Goal: Task Accomplishment & Management: Complete application form

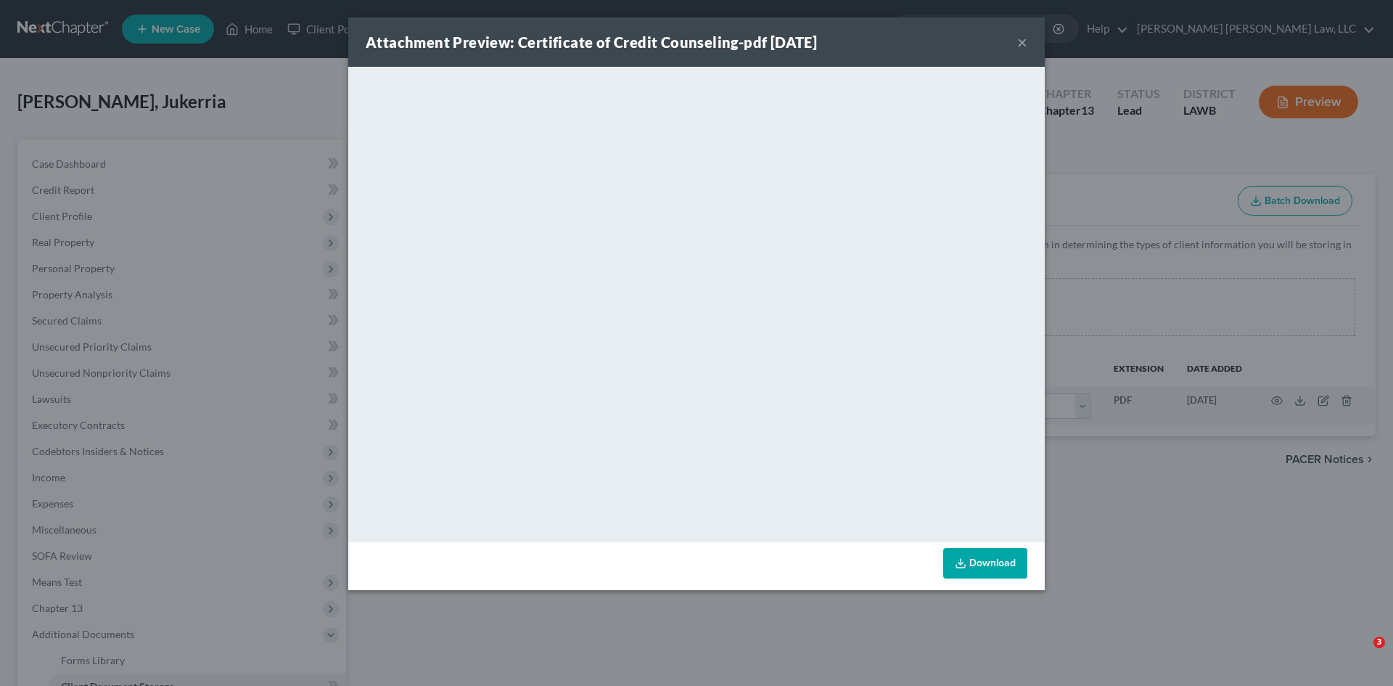
select select "9"
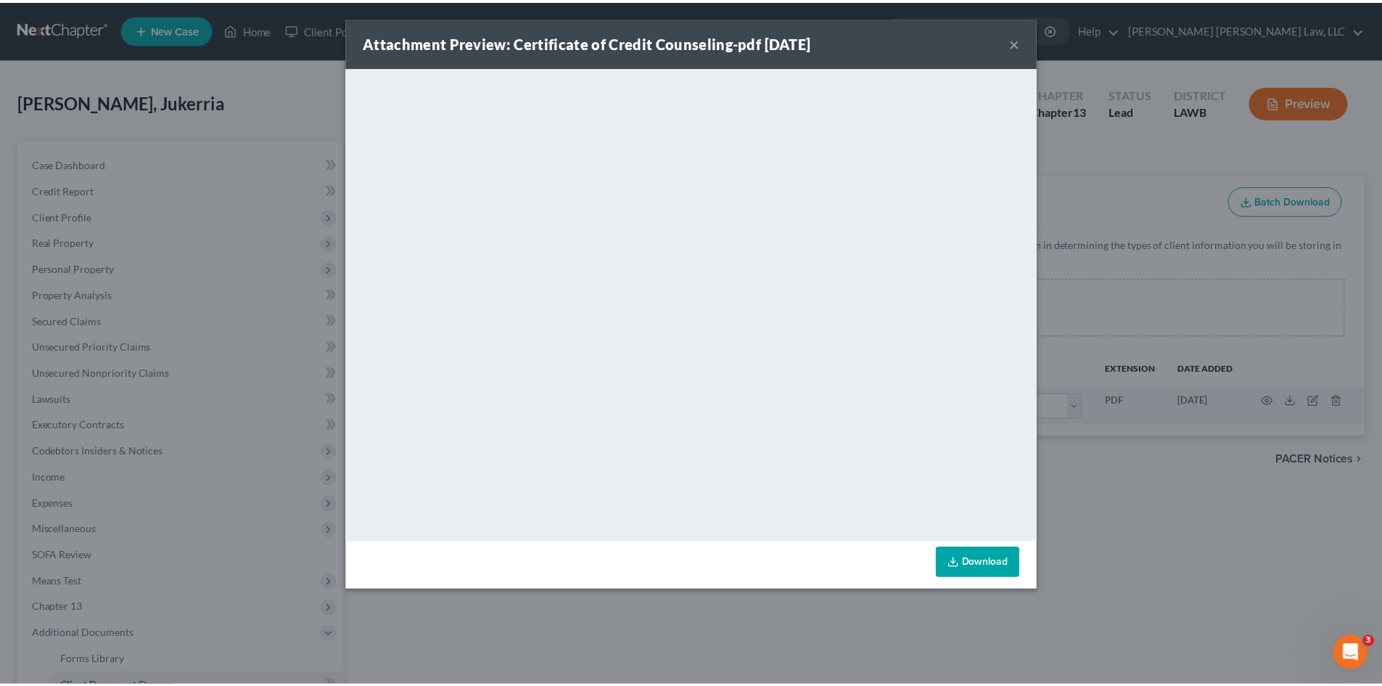
scroll to position [287, 0]
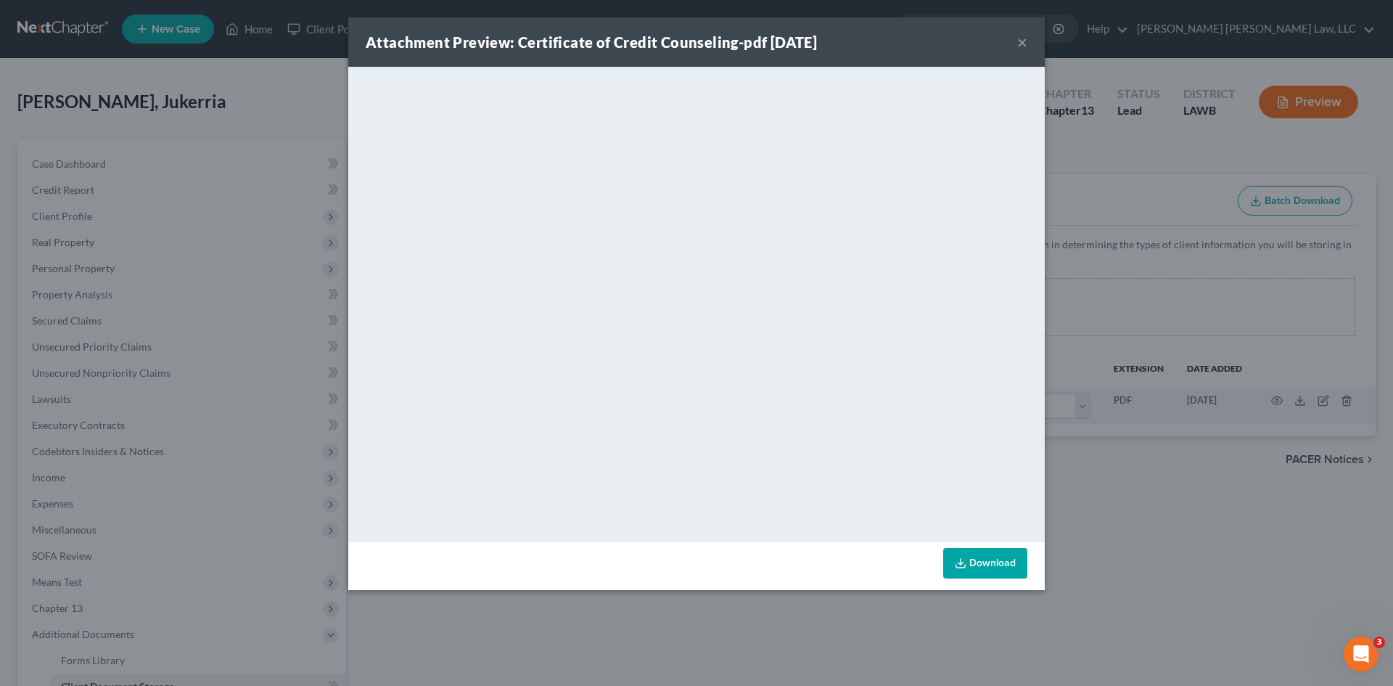
click at [1190, 353] on div "Attachment Preview: Certificate of Credit Counseling-pdf [DATE] × <object ng-at…" at bounding box center [696, 343] width 1393 height 686
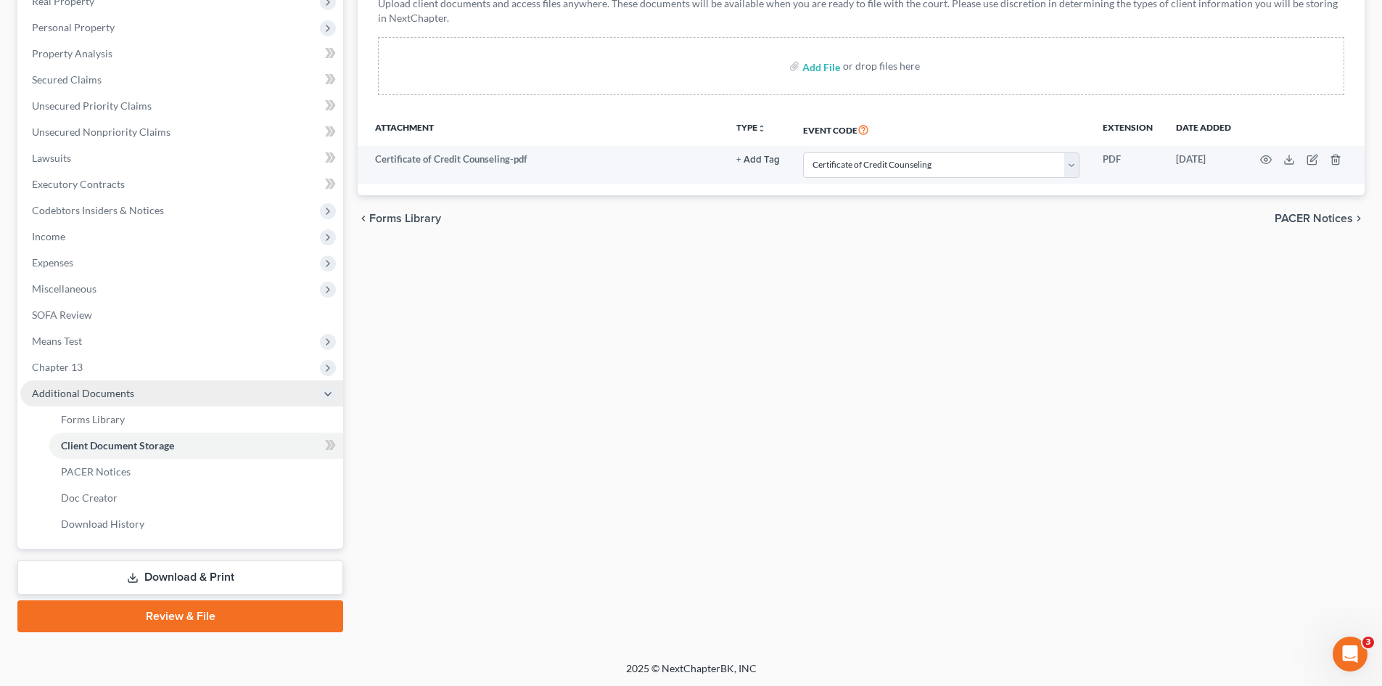
scroll to position [242, 0]
click at [235, 618] on link "Review & File" at bounding box center [180, 615] width 326 height 32
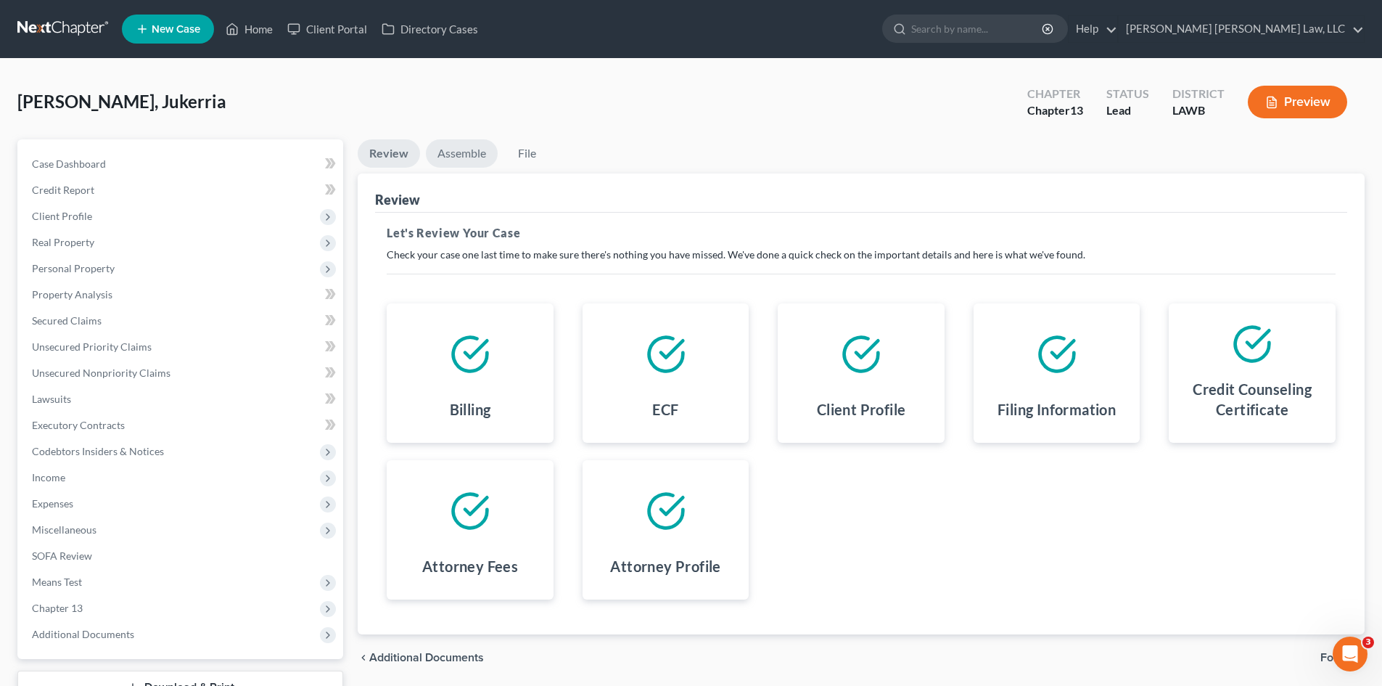
drag, startPoint x: 440, startPoint y: 146, endPoint x: 630, endPoint y: 318, distance: 255.8
click at [440, 146] on link "Assemble" at bounding box center [462, 153] width 72 height 28
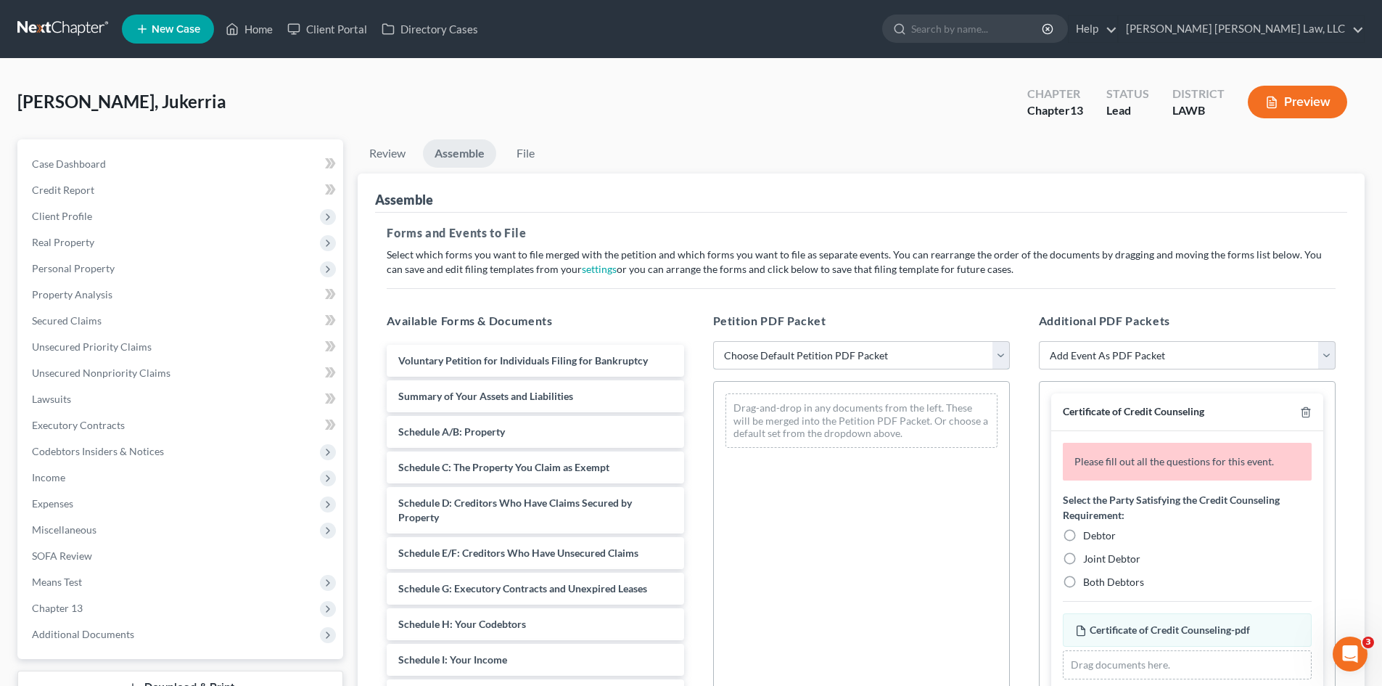
click at [859, 356] on select "Choose Default Petition PDF Packet Complete Bankruptcy Petition (all forms and …" at bounding box center [861, 355] width 297 height 29
select select "0"
click at [713, 341] on select "Choose Default Petition PDF Packet Complete Bankruptcy Petition (all forms and …" at bounding box center [861, 355] width 297 height 29
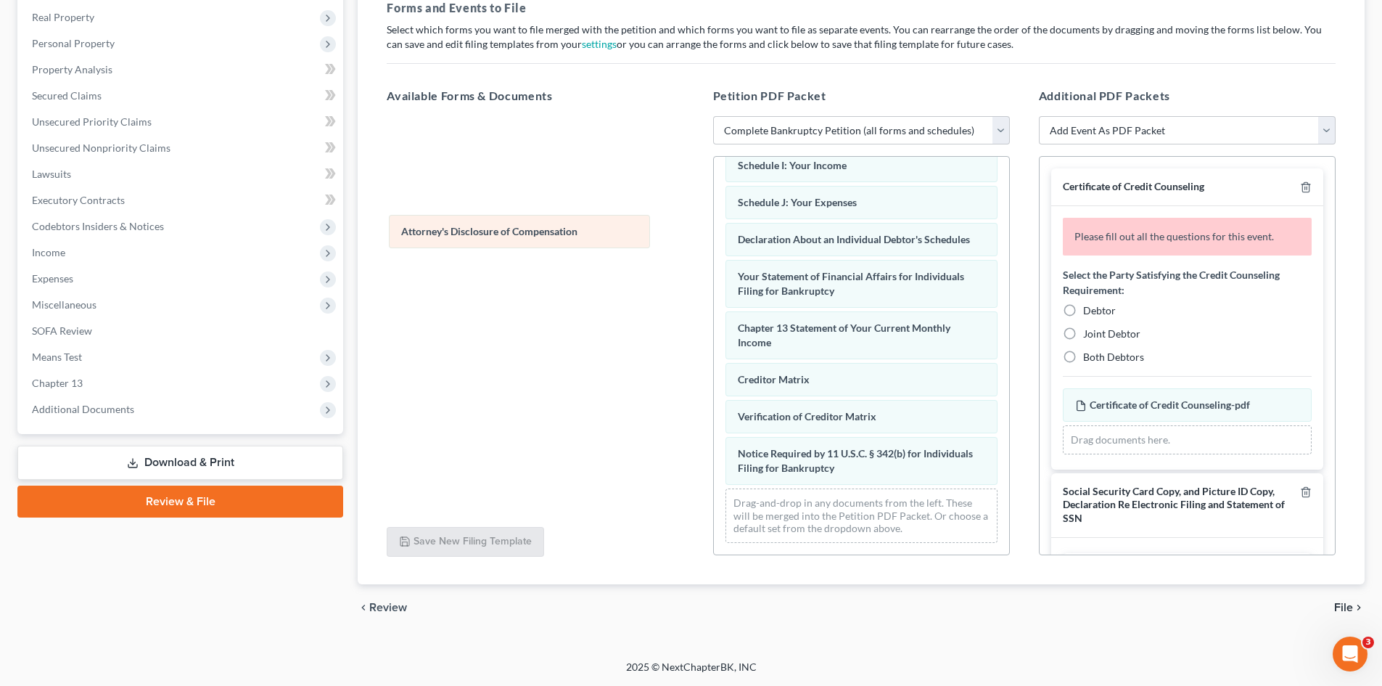
scroll to position [374, 0]
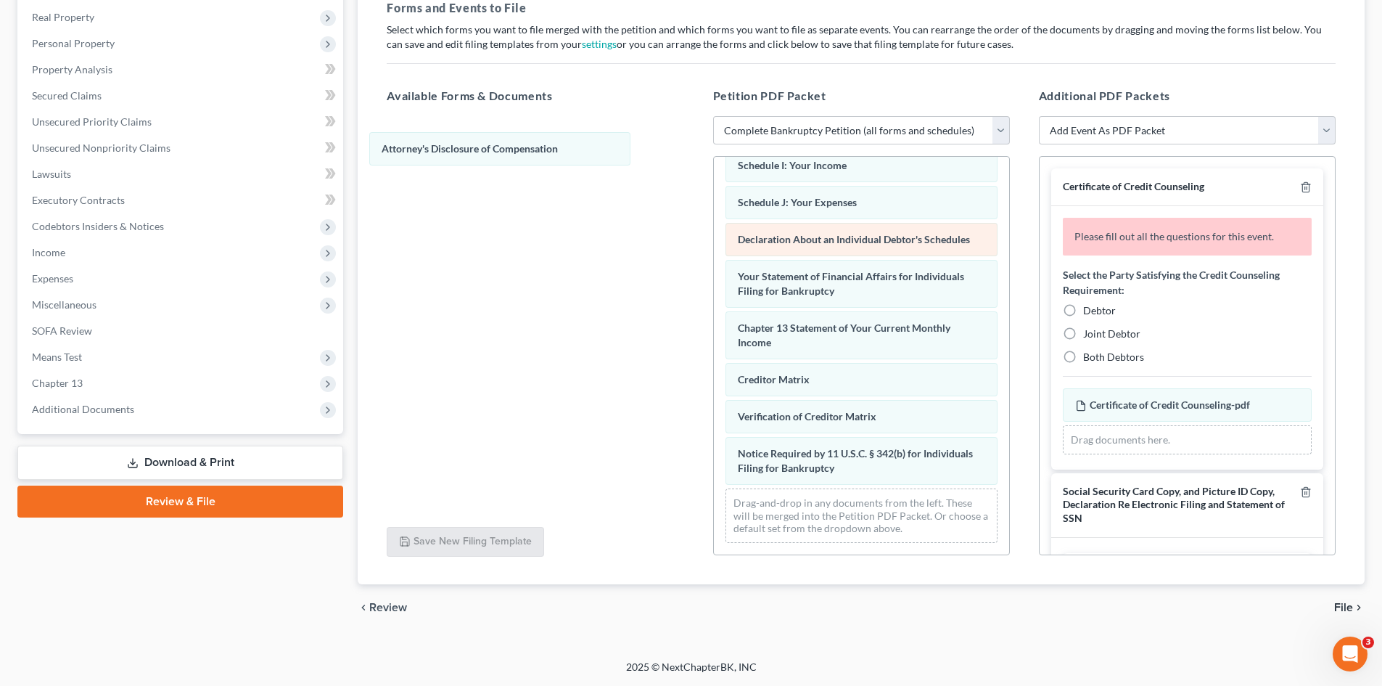
drag, startPoint x: 920, startPoint y: 461, endPoint x: 950, endPoint y: 255, distance: 208.3
click at [714, 141] on div "Attorney's Disclosure of Compensation Voluntary Petition for Individuals Filing…" at bounding box center [861, 176] width 295 height 757
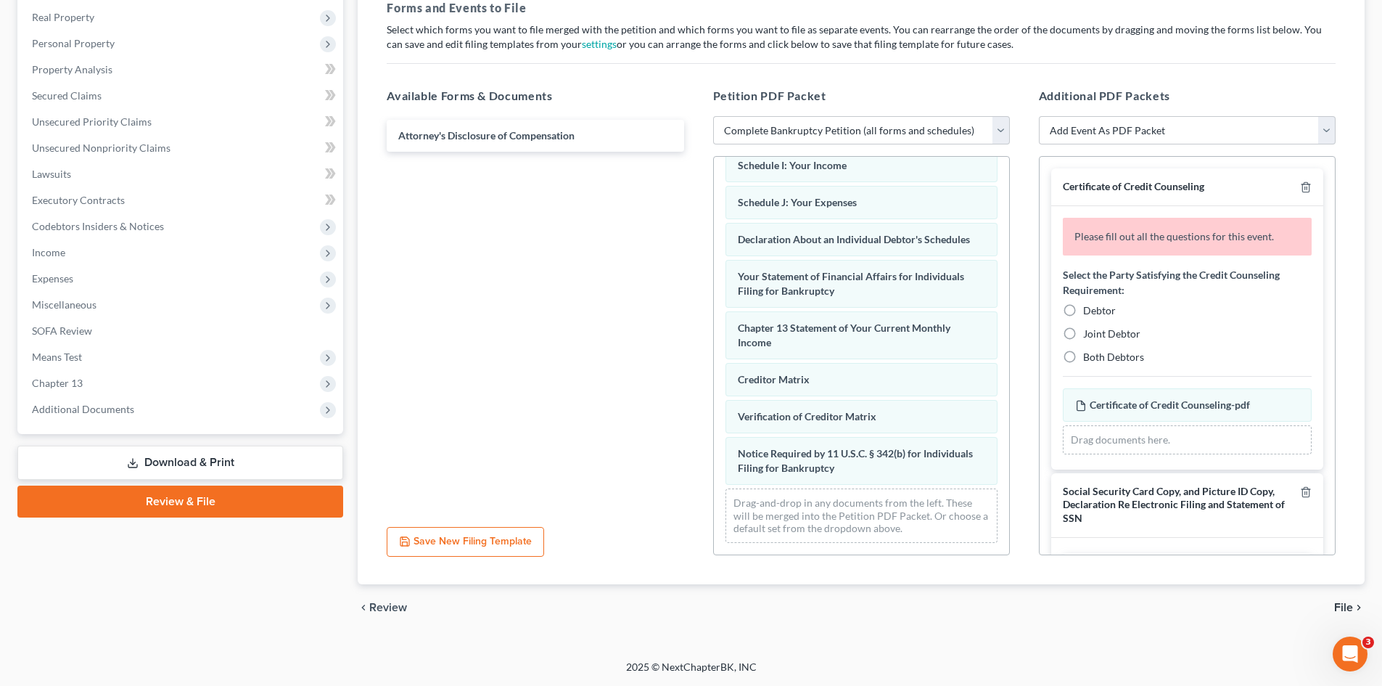
click at [1100, 307] on span "Debtor" at bounding box center [1099, 310] width 33 height 12
click at [1098, 307] on input "Debtor" at bounding box center [1093, 307] width 9 height 9
radio input "true"
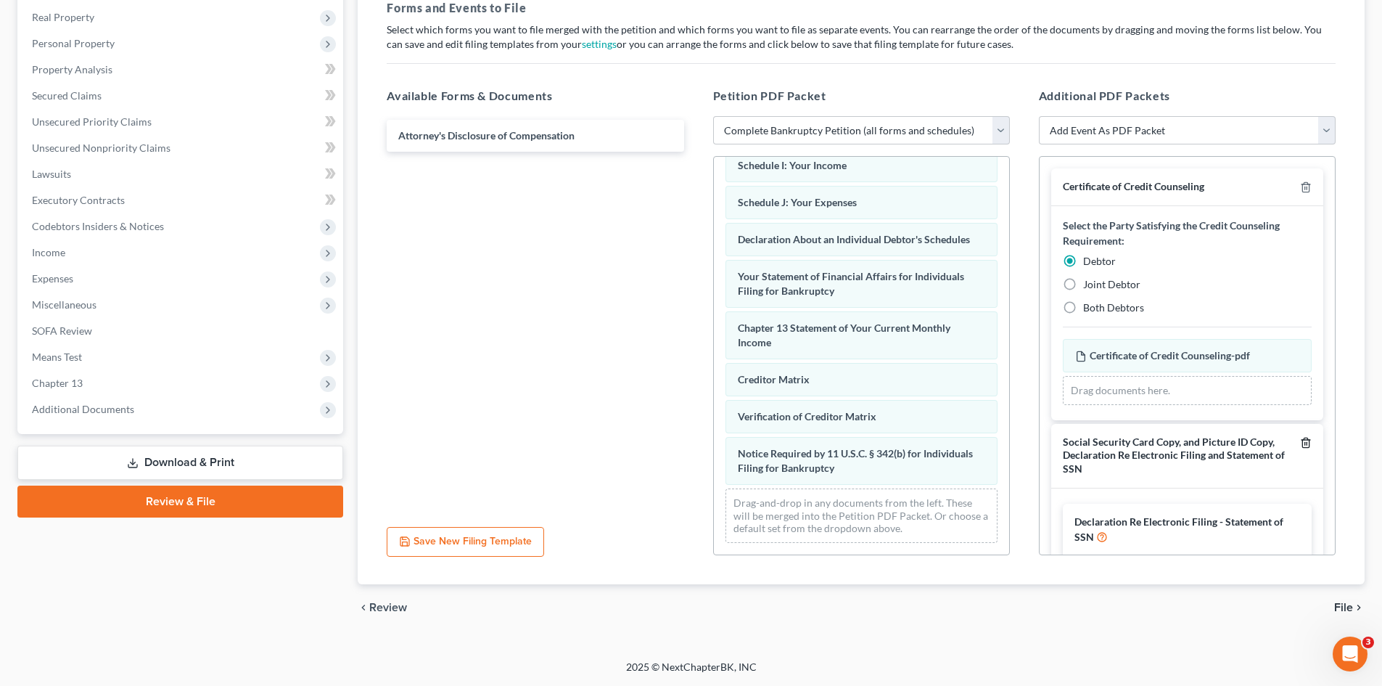
click at [1307, 443] on line "button" at bounding box center [1307, 443] width 0 height 3
click at [1347, 608] on span "File" at bounding box center [1343, 607] width 19 height 12
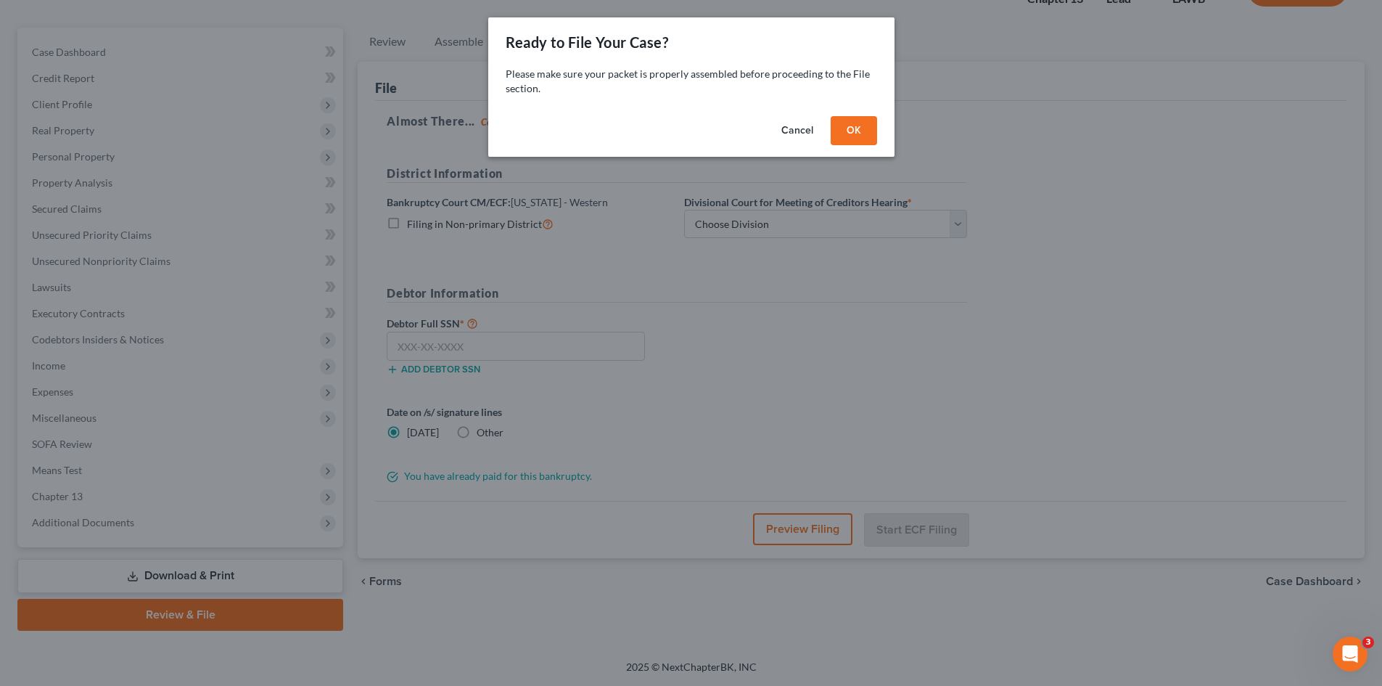
scroll to position [112, 0]
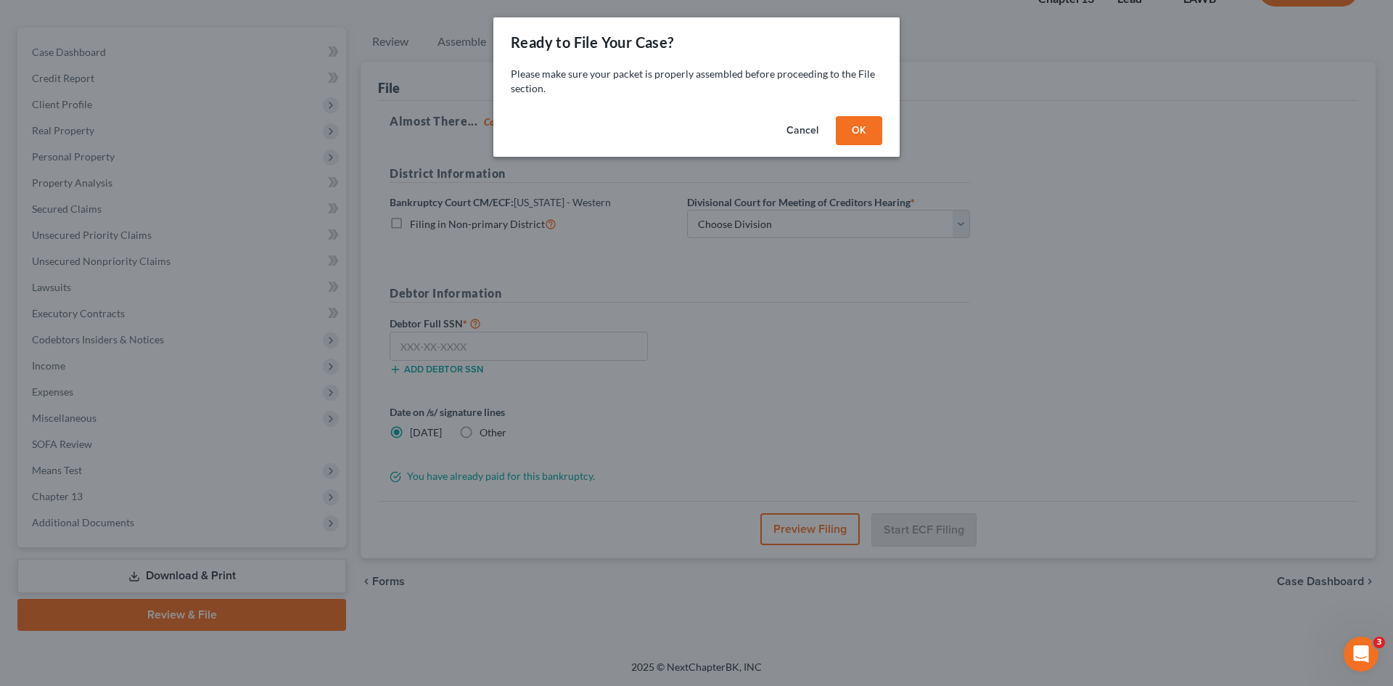
click at [859, 133] on button "OK" at bounding box center [859, 130] width 46 height 29
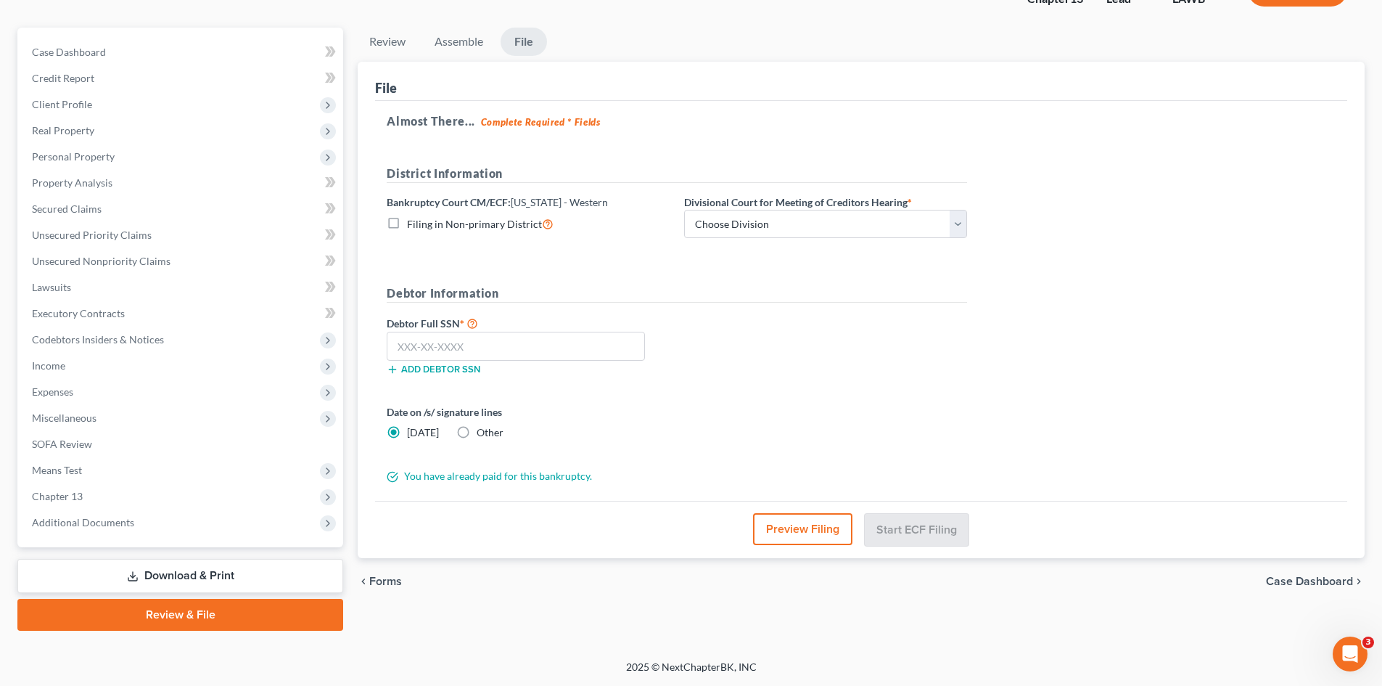
click at [455, 223] on span "Filing in Non-primary District" at bounding box center [474, 224] width 135 height 12
click at [422, 223] on input "Filing in Non-primary District" at bounding box center [417, 219] width 9 height 9
checkbox input "true"
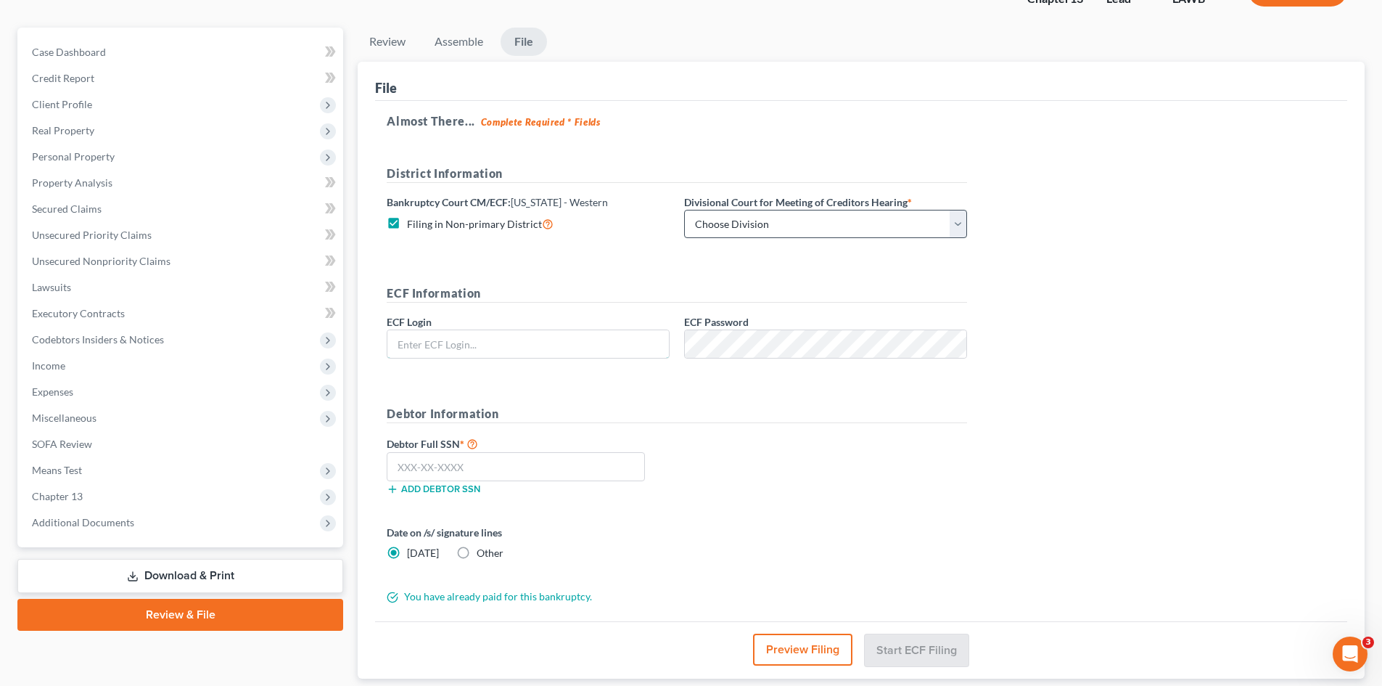
type input "eoyoung3p"
click at [747, 226] on select "Choose Division [GEOGRAPHIC_DATA] [GEOGRAPHIC_DATA]-[GEOGRAPHIC_DATA] Lake [PER…" at bounding box center [825, 224] width 283 height 29
select select "3"
click at [684, 210] on select "Choose Division [GEOGRAPHIC_DATA] [GEOGRAPHIC_DATA]-[GEOGRAPHIC_DATA] Lake [PER…" at bounding box center [825, 224] width 283 height 29
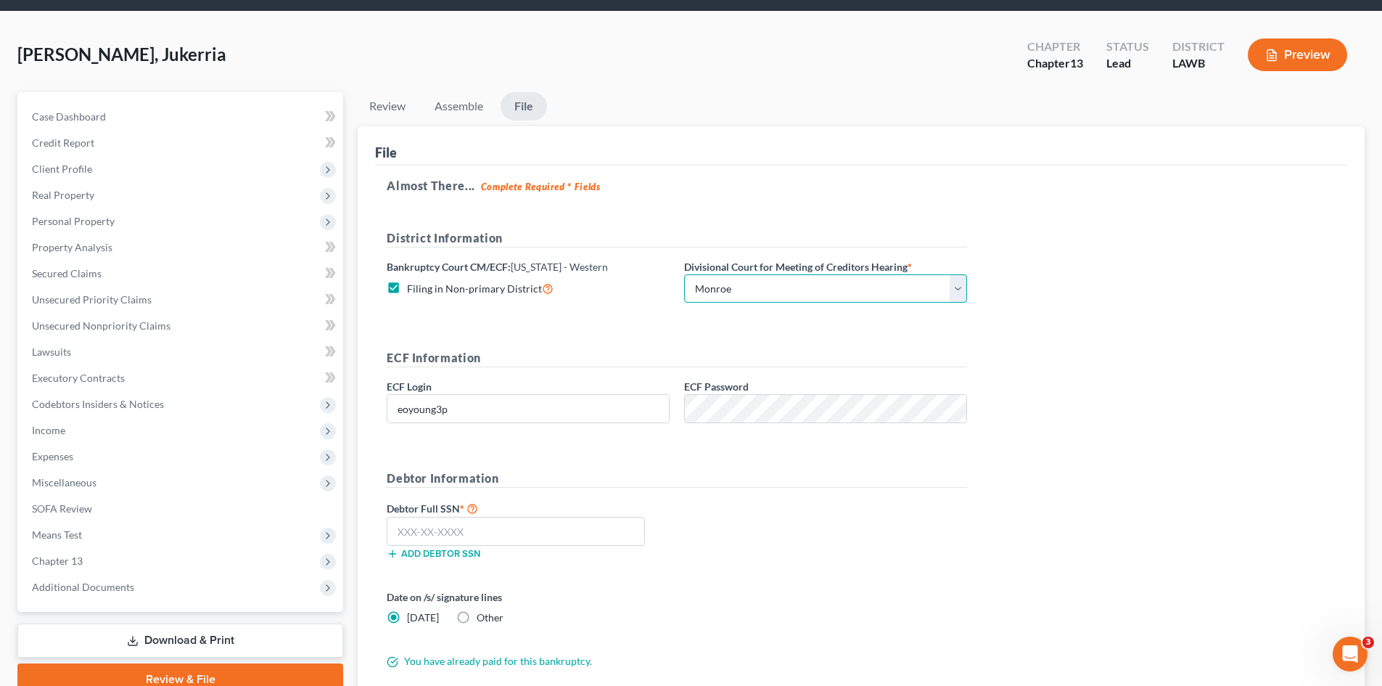
scroll to position [73, 0]
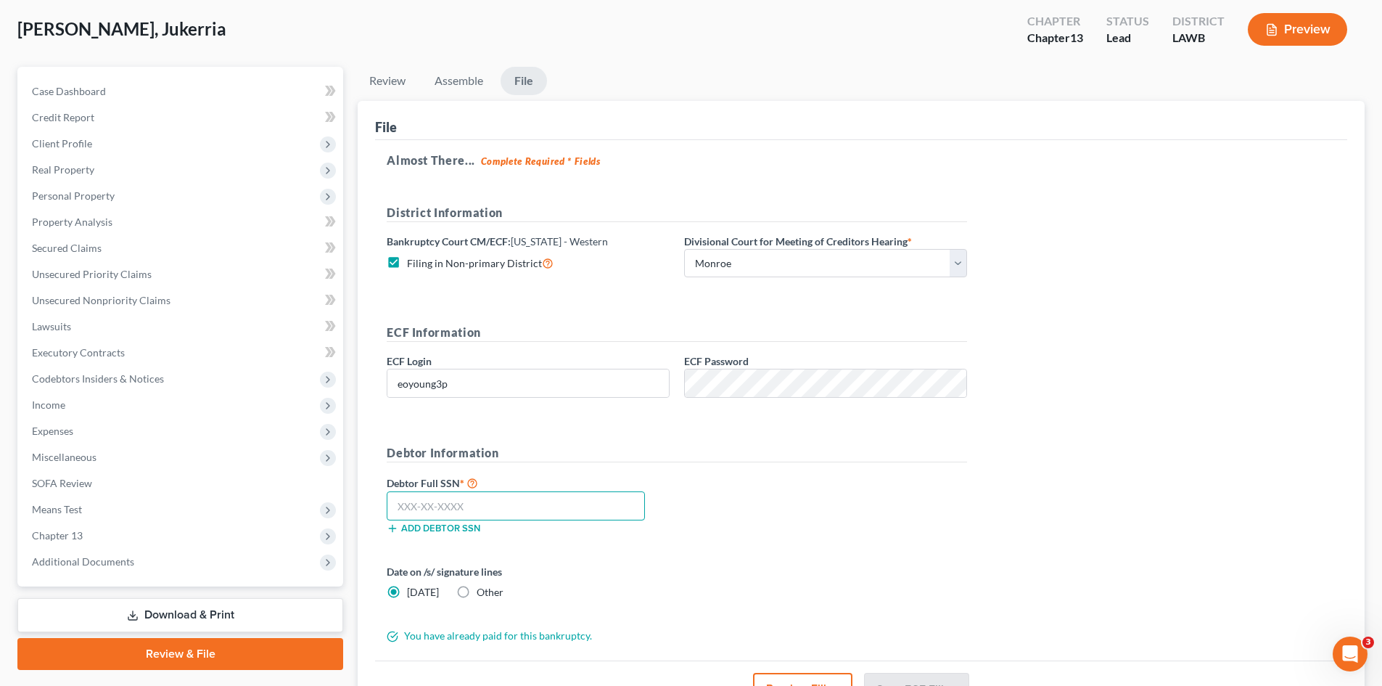
click at [585, 504] on input "text" at bounding box center [516, 505] width 258 height 29
click at [559, 509] on input "text" at bounding box center [516, 505] width 258 height 29
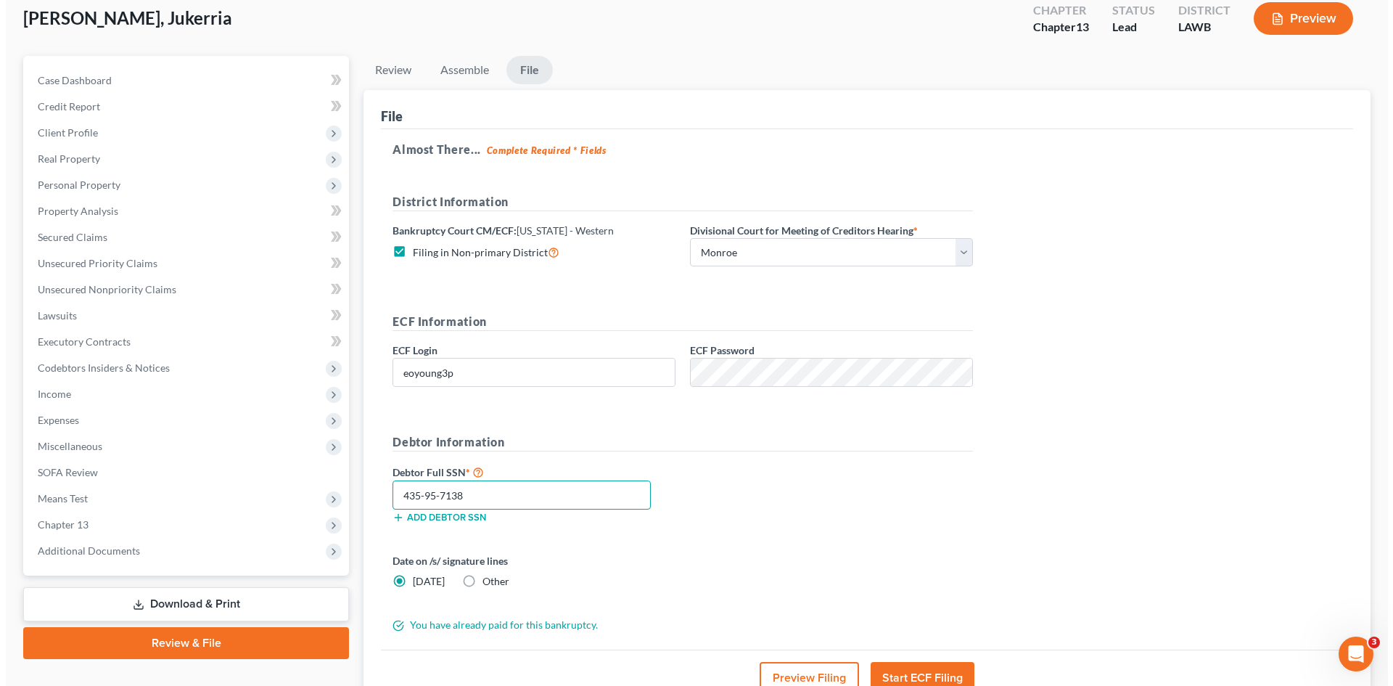
scroll to position [84, 0]
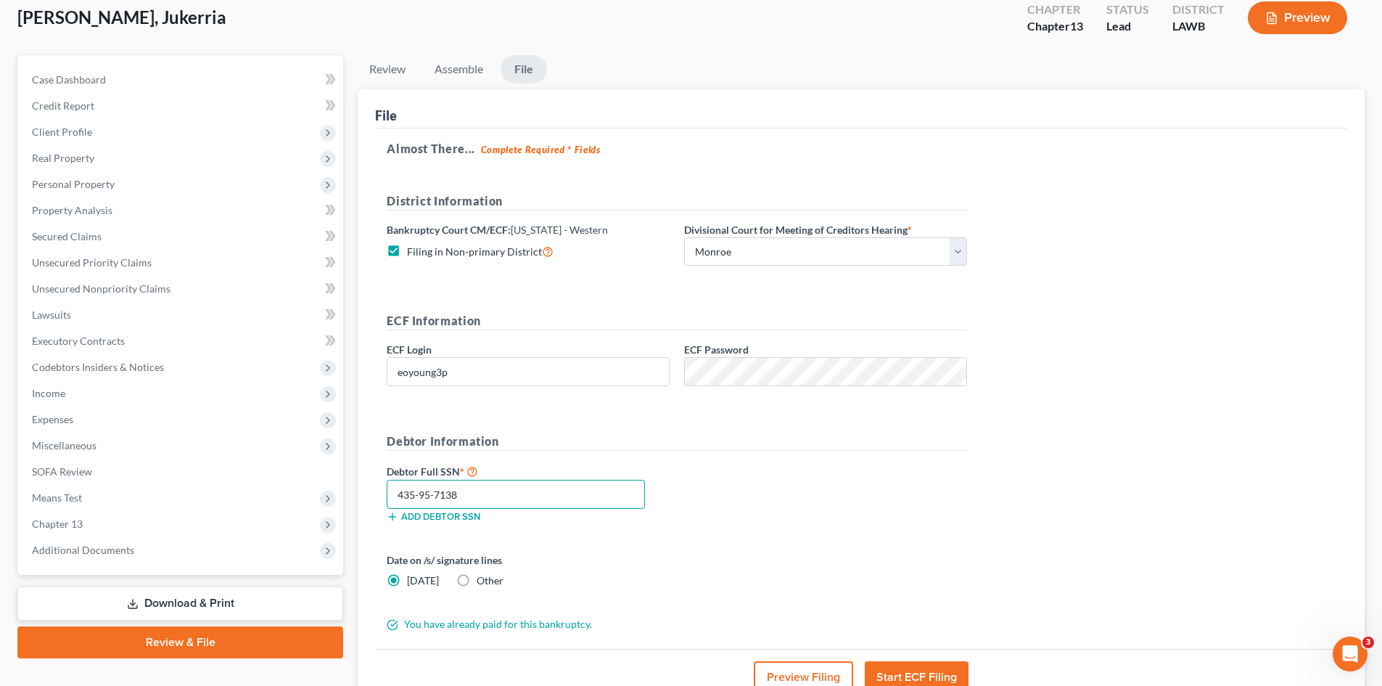
type input "435-95-7138"
click at [815, 673] on button "Preview Filing" at bounding box center [803, 677] width 99 height 32
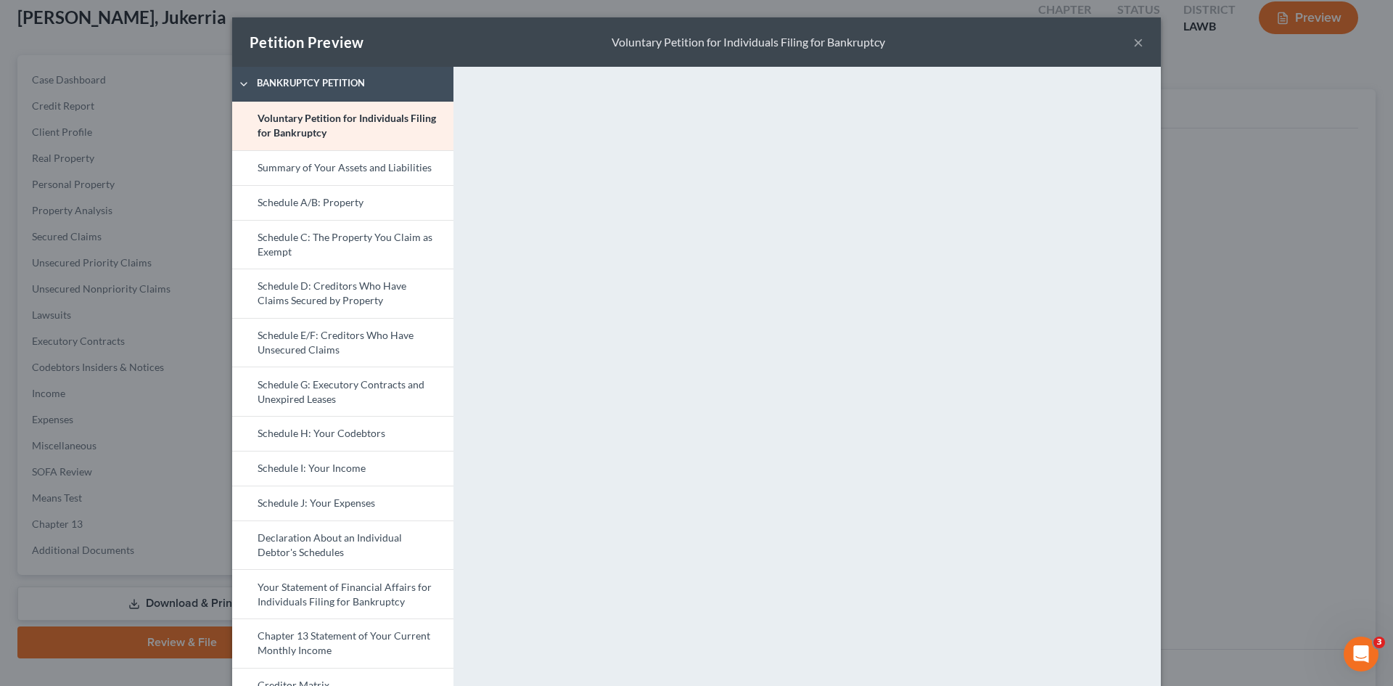
click at [1208, 170] on div "Petition Preview Voluntary Petition for Individuals Filing for Bankruptcy × Ban…" at bounding box center [696, 343] width 1393 height 686
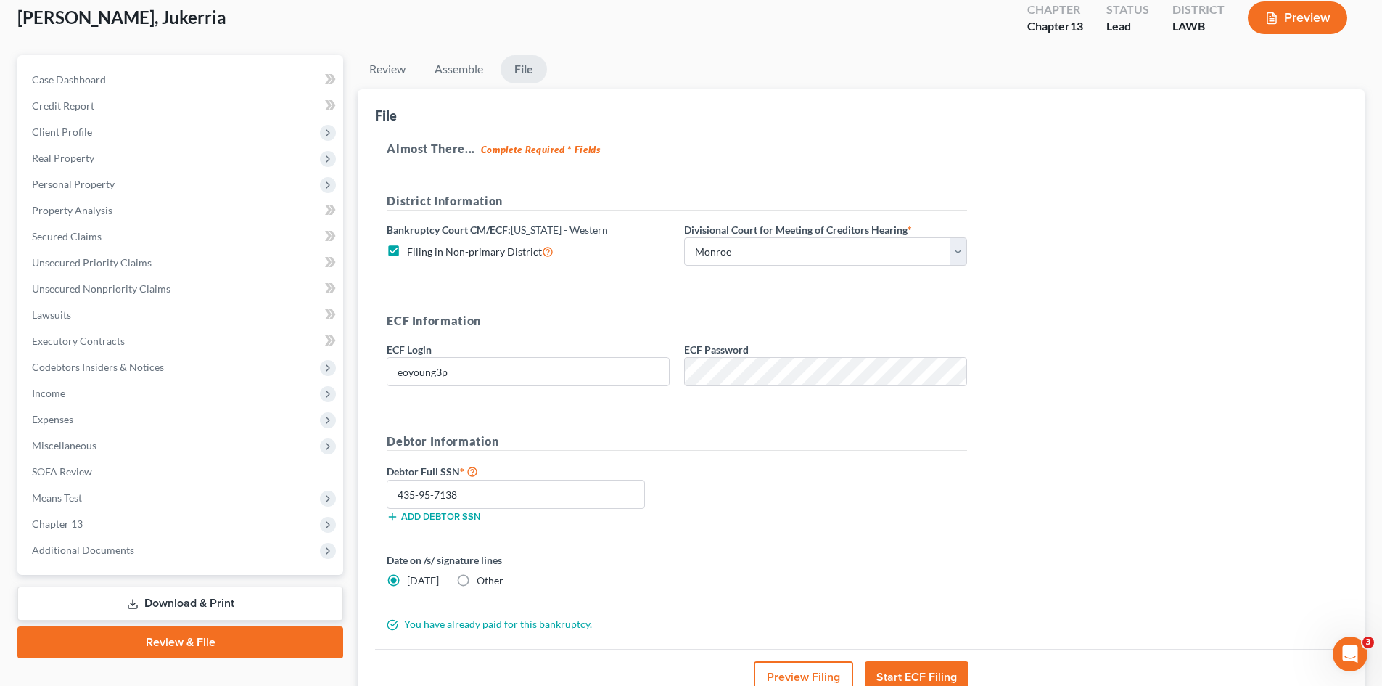
click at [813, 666] on button "Preview Filing" at bounding box center [803, 677] width 99 height 32
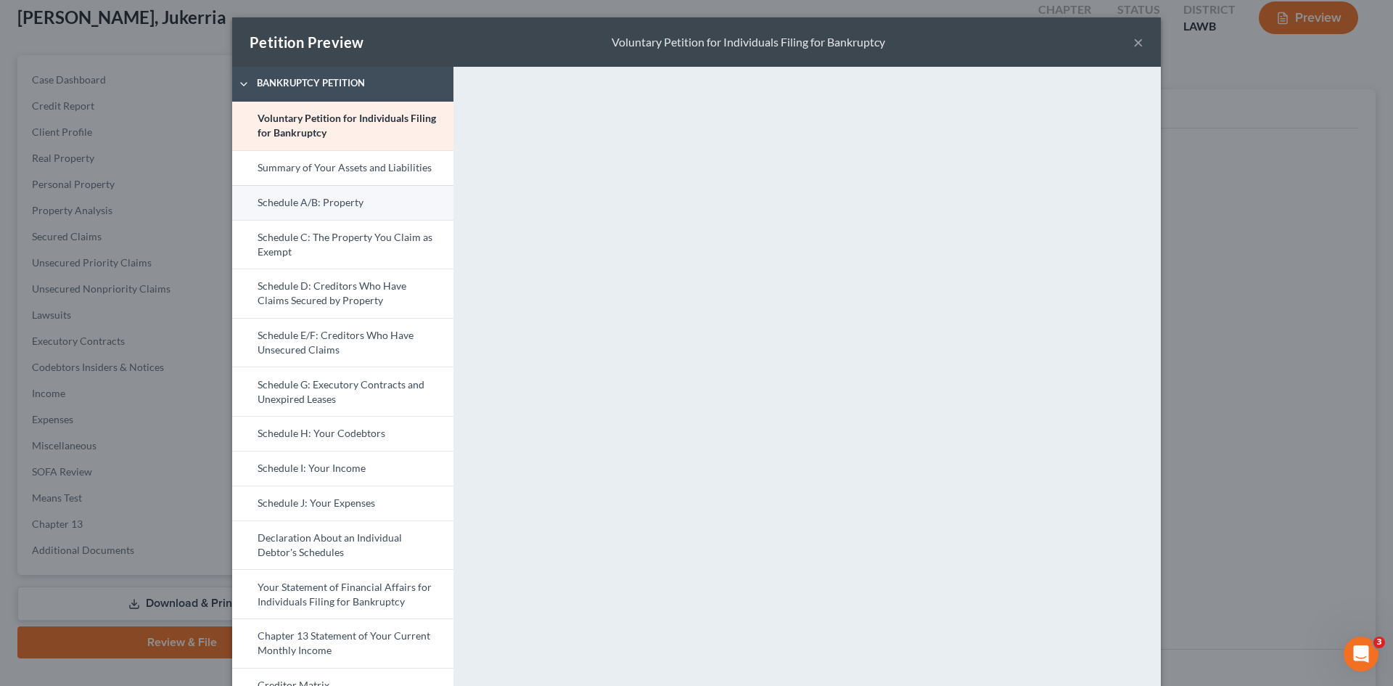
click at [339, 194] on link "Schedule A/B: Property" at bounding box center [342, 202] width 221 height 35
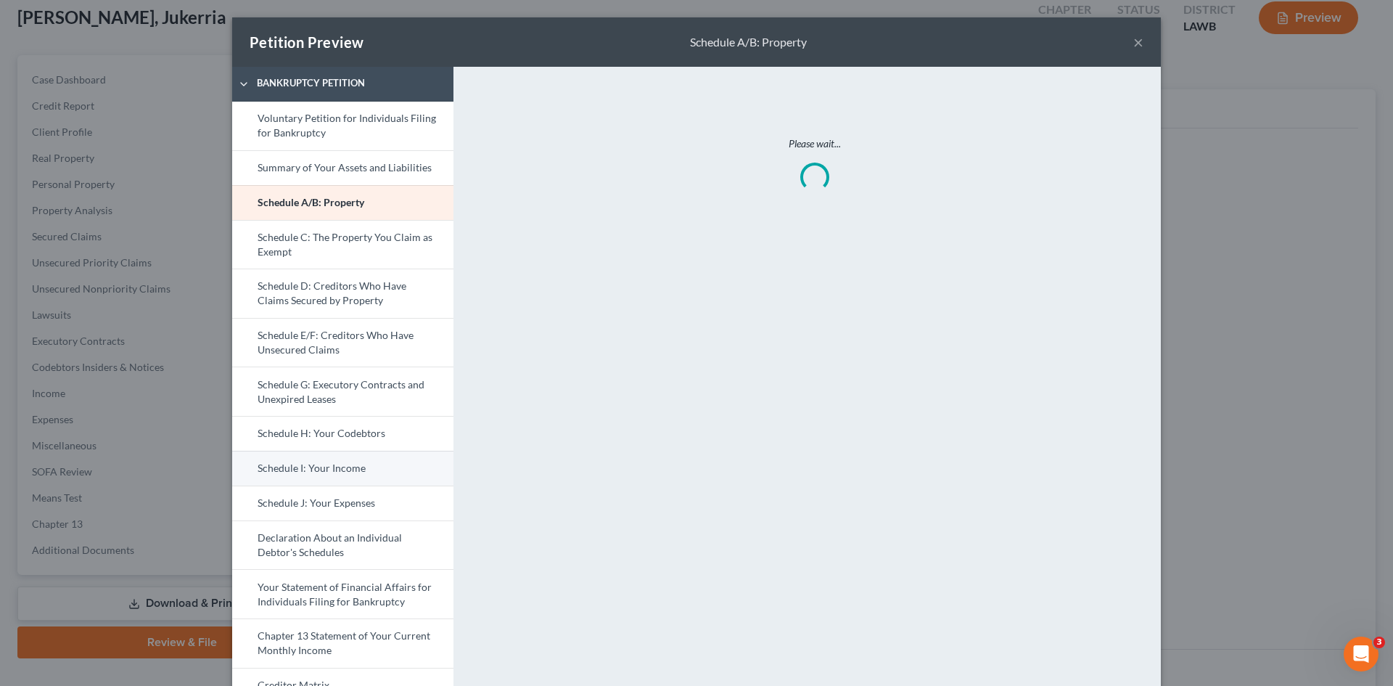
click at [371, 464] on link "Schedule I: Your Income" at bounding box center [342, 468] width 221 height 35
click at [373, 463] on link "Schedule I: Your Income" at bounding box center [342, 468] width 221 height 35
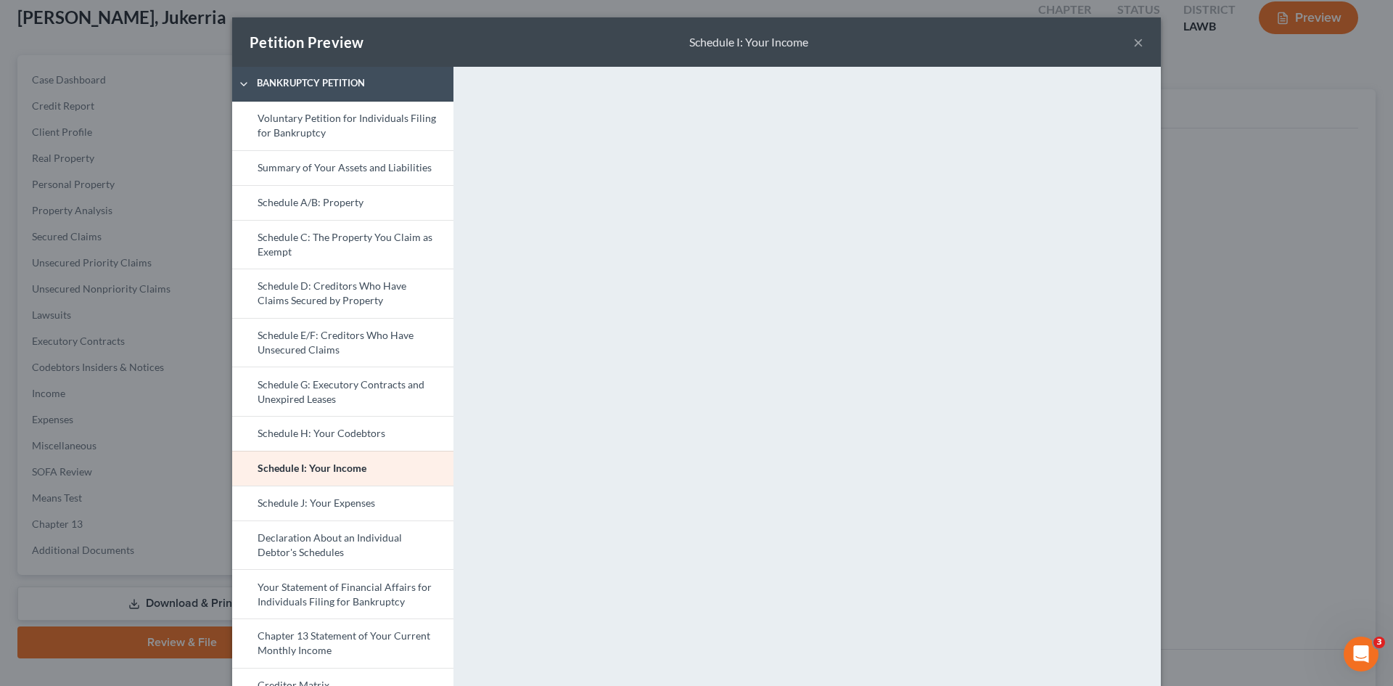
drag, startPoint x: 340, startPoint y: 511, endPoint x: 529, endPoint y: 467, distance: 193.8
click at [340, 511] on link "Schedule J: Your Expenses" at bounding box center [342, 502] width 221 height 35
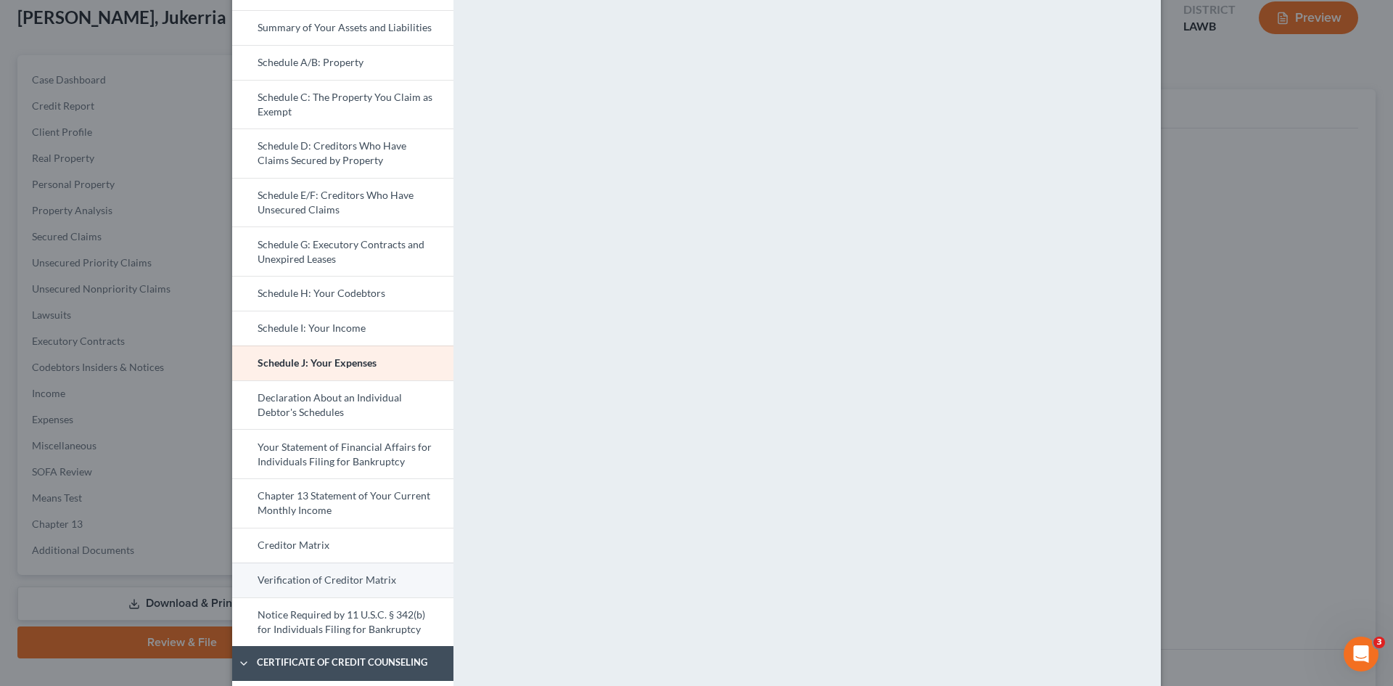
scroll to position [145, 0]
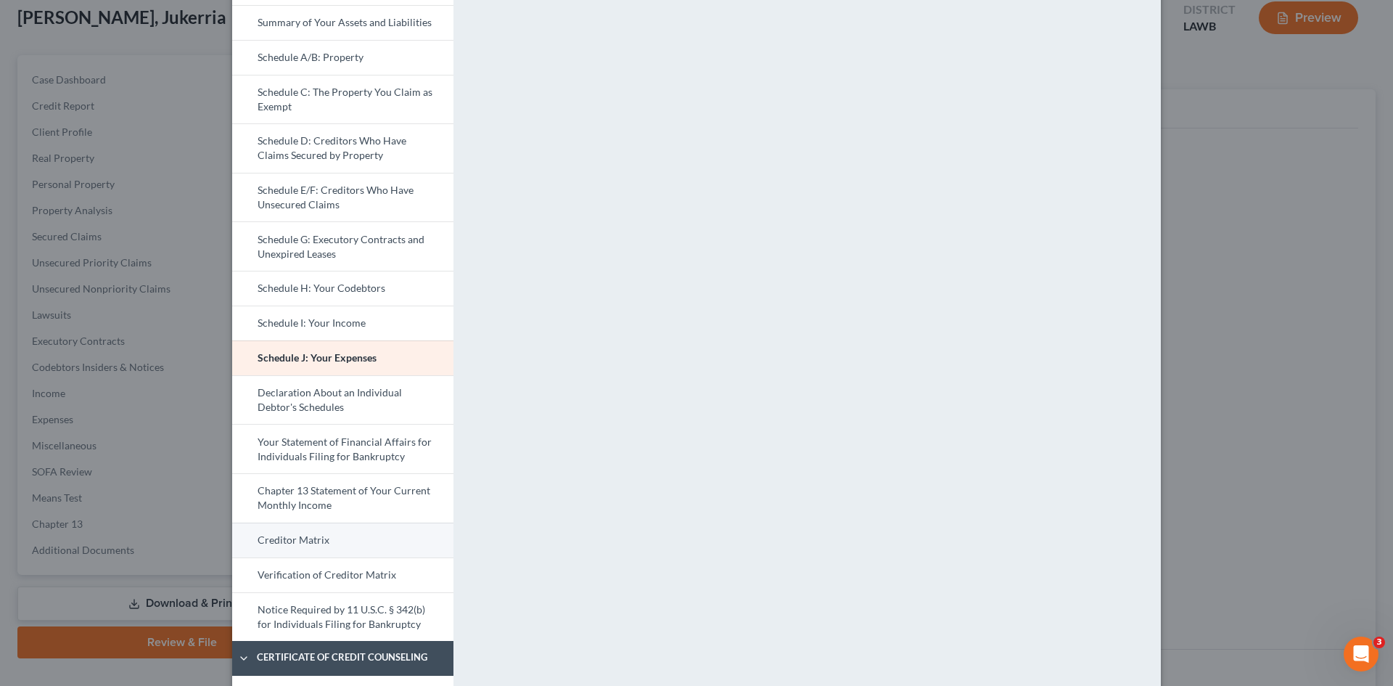
click at [351, 535] on link "Creditor Matrix" at bounding box center [342, 539] width 221 height 35
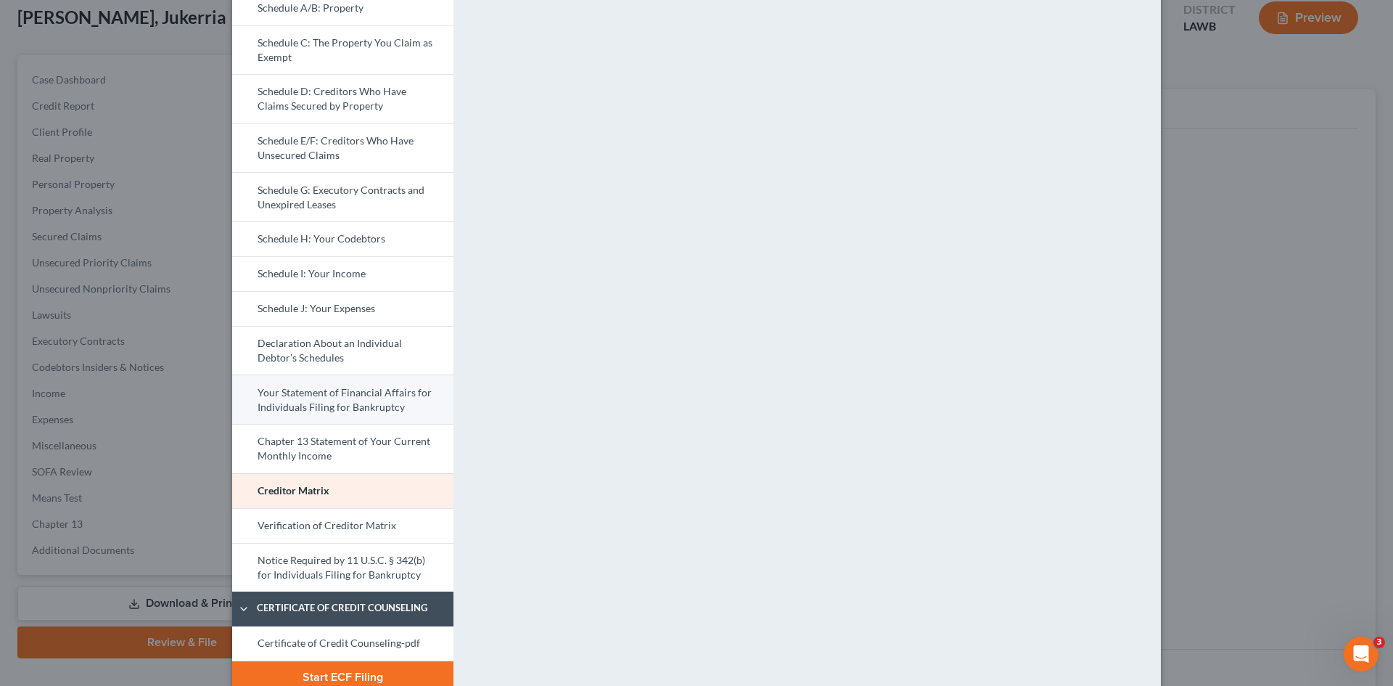
scroll to position [219, 0]
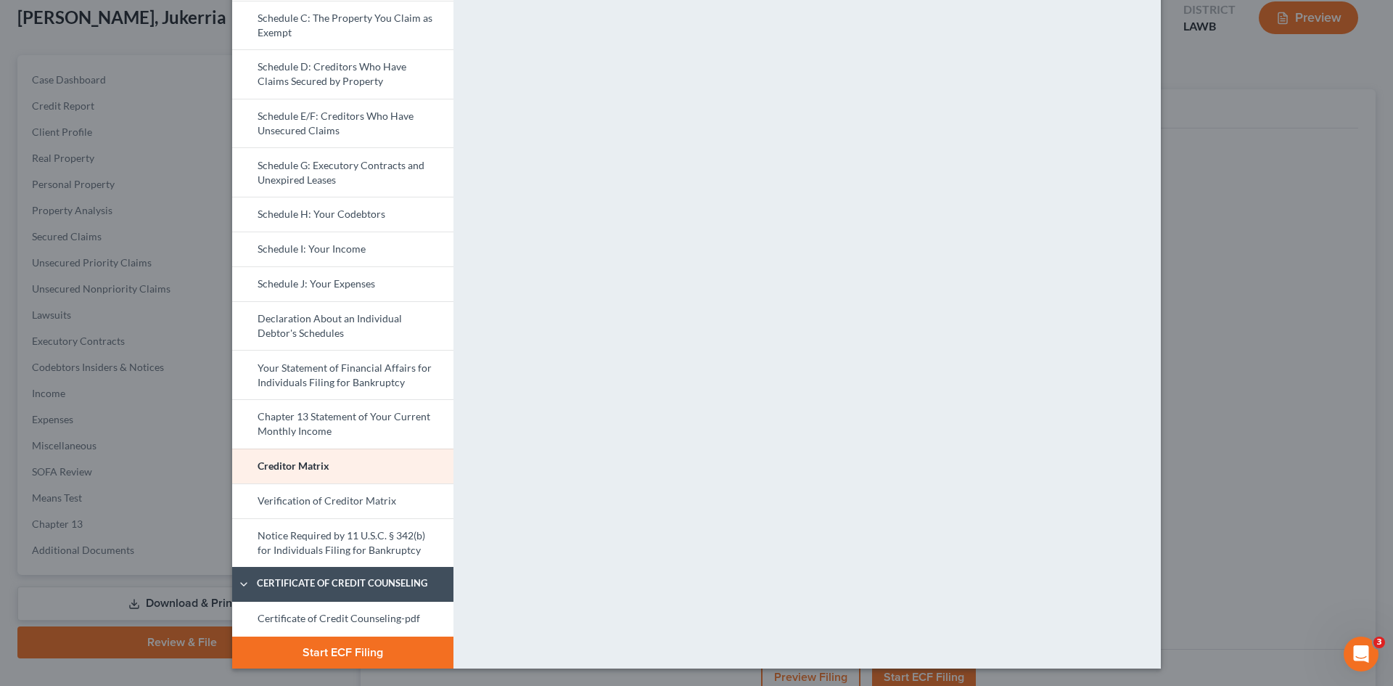
drag, startPoint x: 390, startPoint y: 618, endPoint x: 631, endPoint y: 429, distance: 307.0
click at [390, 618] on link "Certificate of Credit Counseling-pdf" at bounding box center [342, 618] width 221 height 35
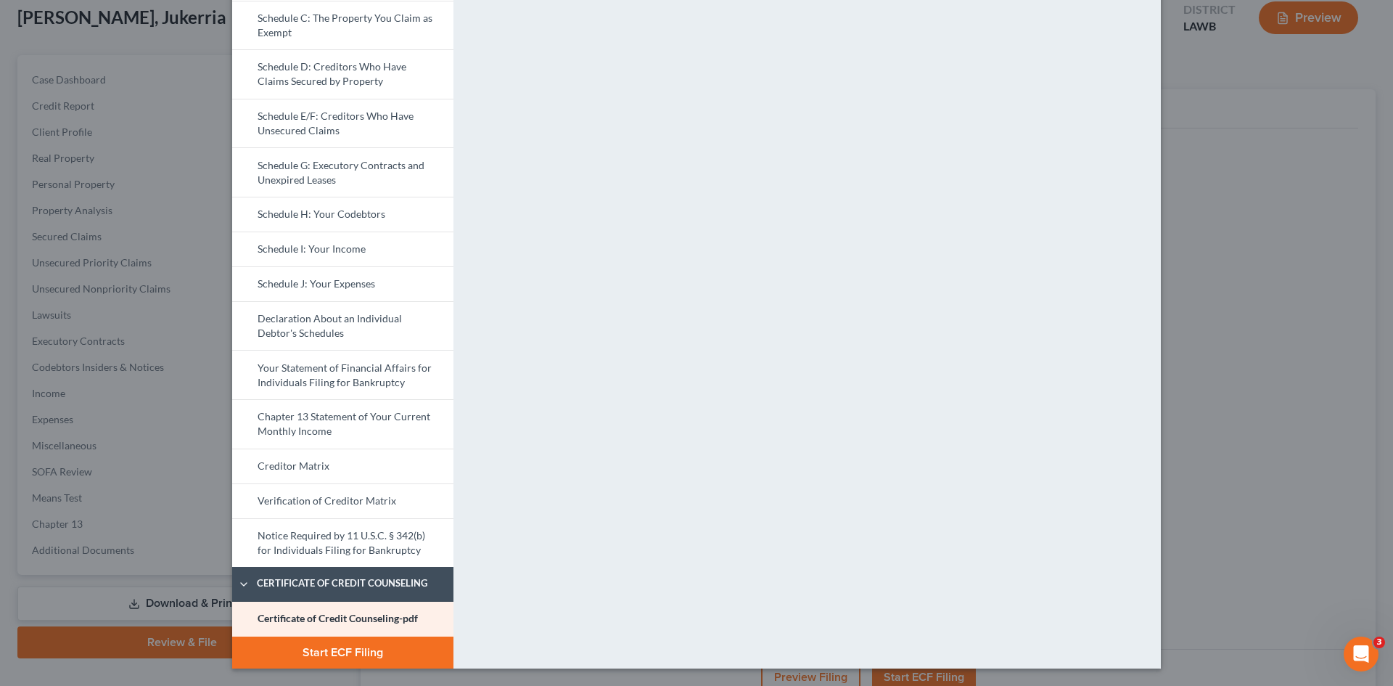
click at [390, 646] on button "Start ECF Filing" at bounding box center [342, 652] width 221 height 32
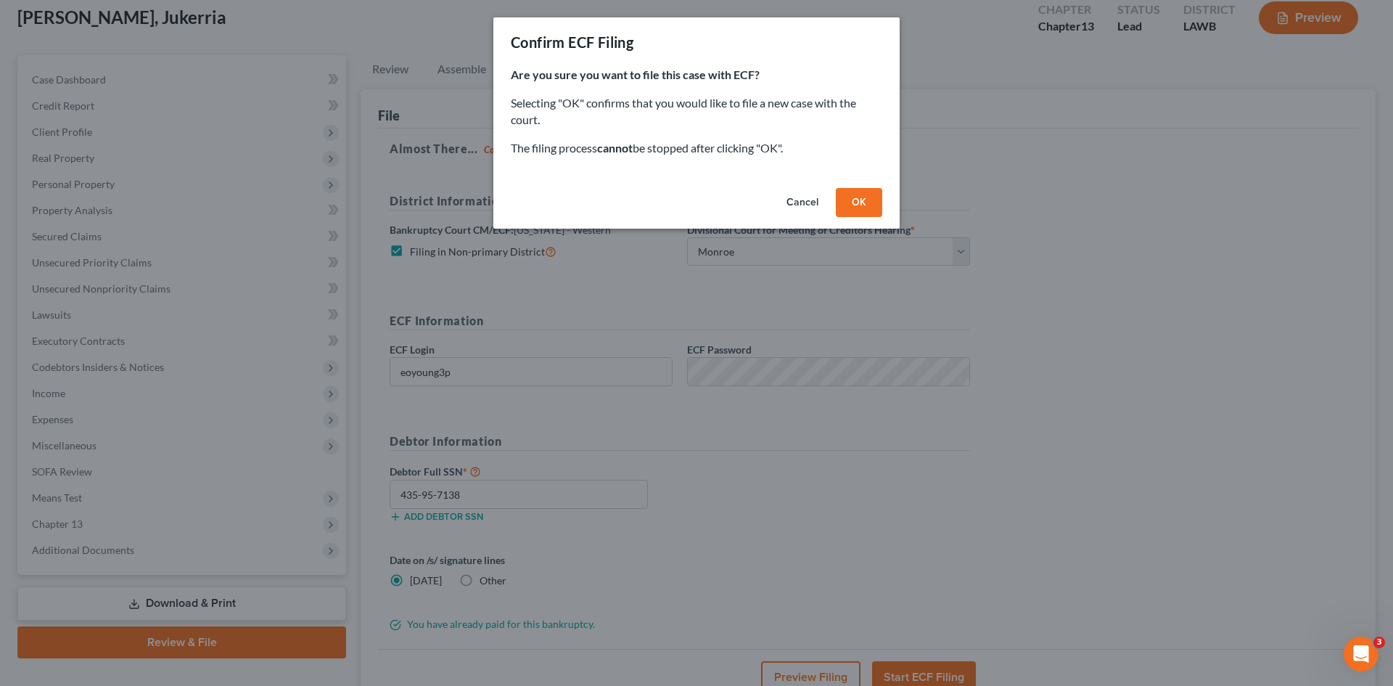
click at [801, 208] on button "Cancel" at bounding box center [802, 202] width 55 height 29
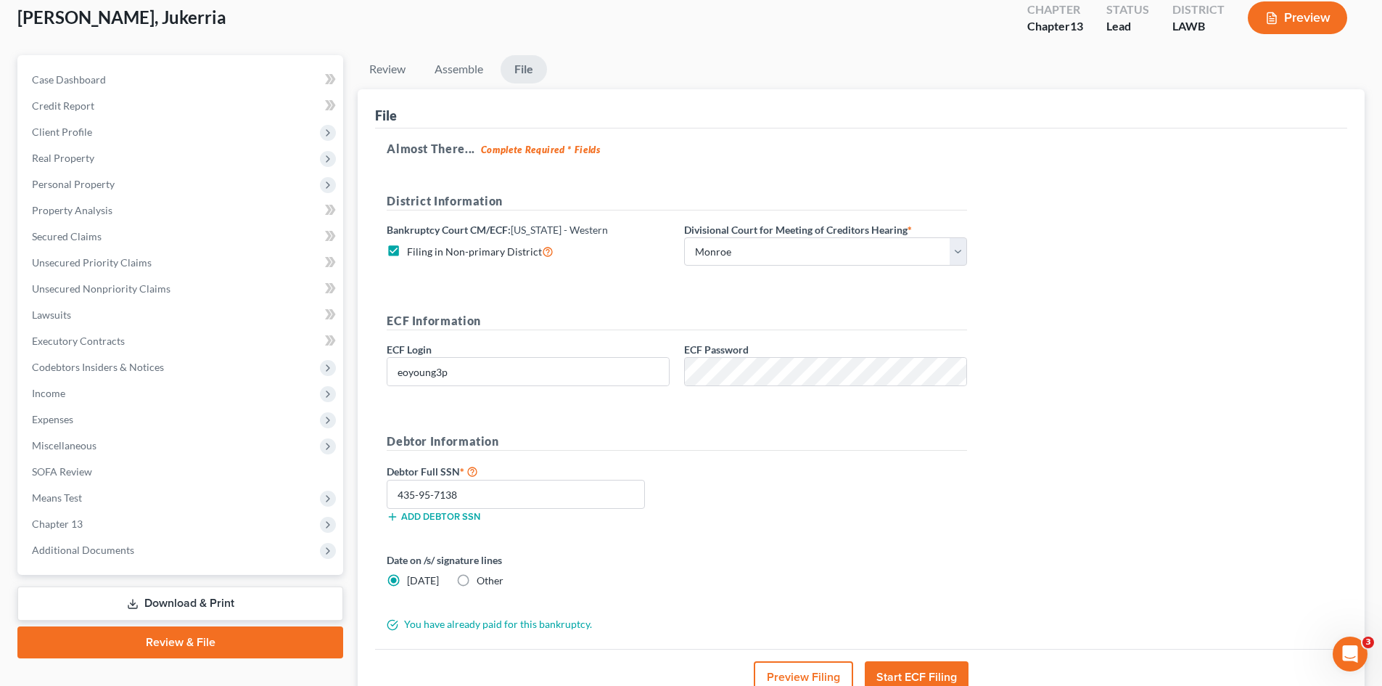
click at [803, 677] on button "Preview Filing" at bounding box center [803, 677] width 99 height 32
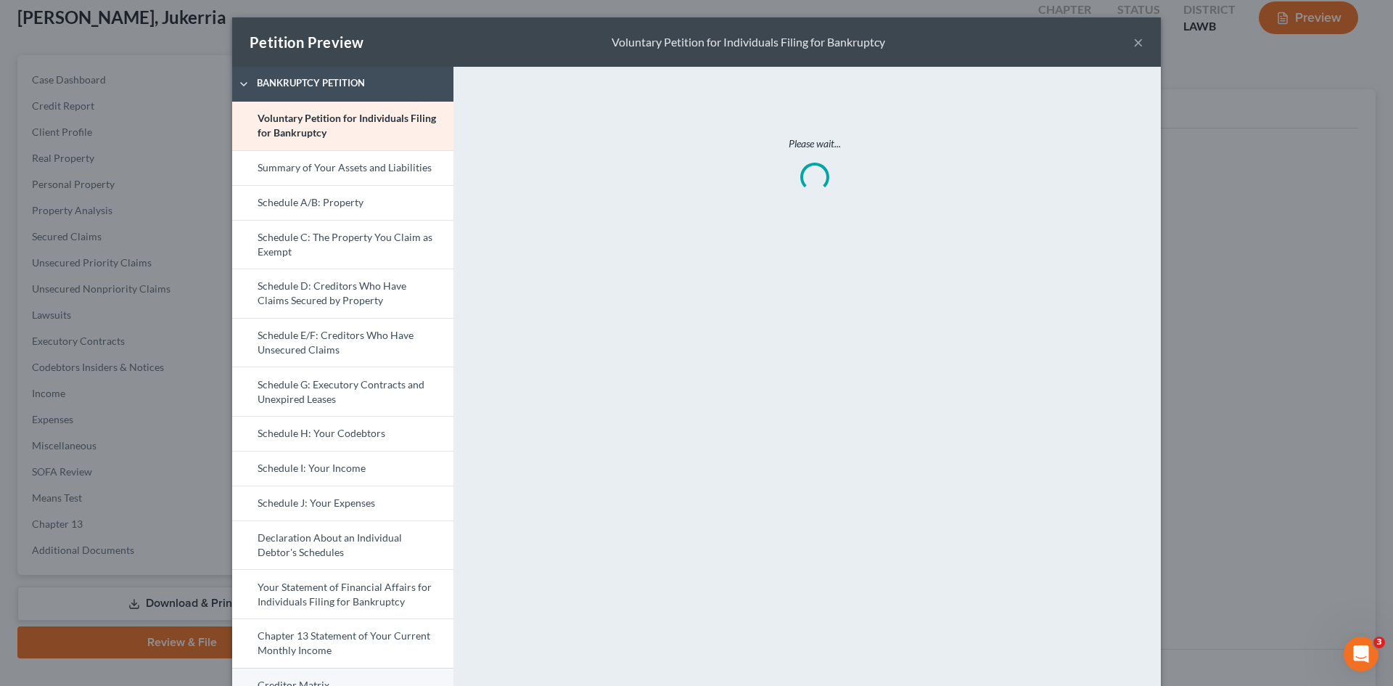
click at [360, 679] on link "Creditor Matrix" at bounding box center [342, 684] width 221 height 35
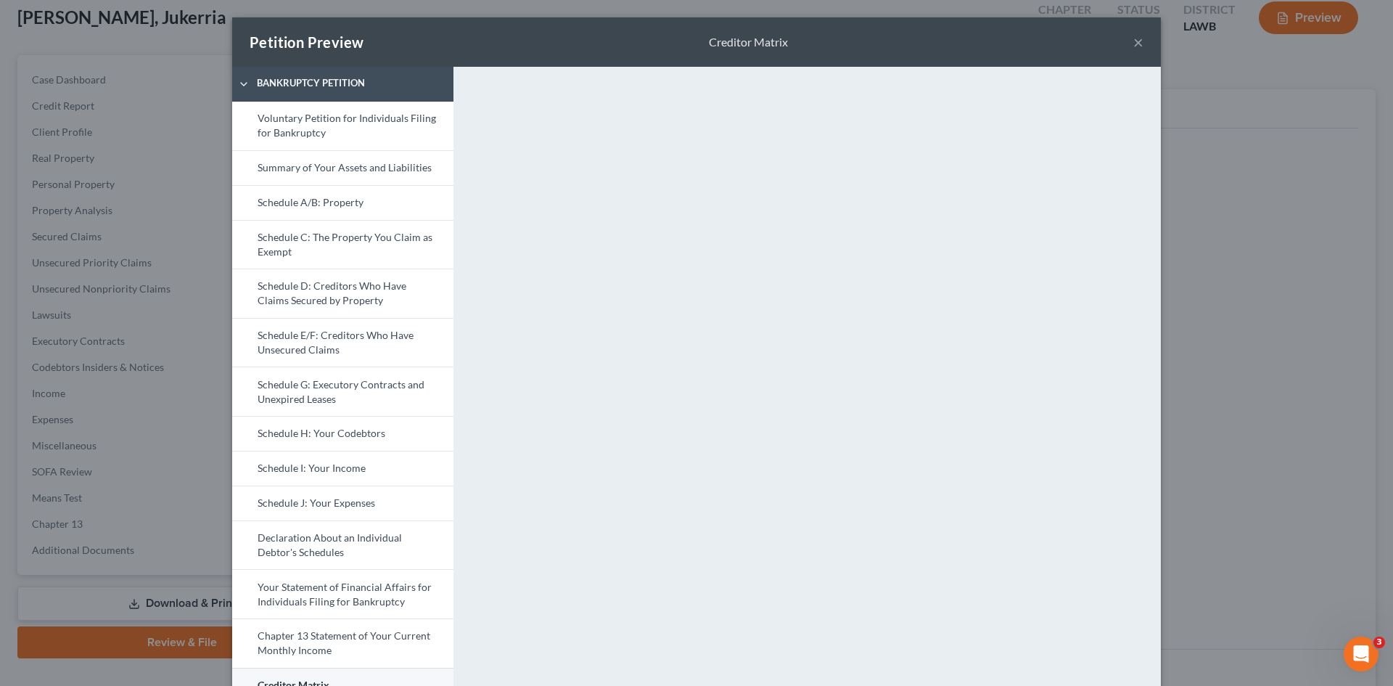
click at [390, 675] on link "Creditor Matrix" at bounding box center [342, 684] width 221 height 35
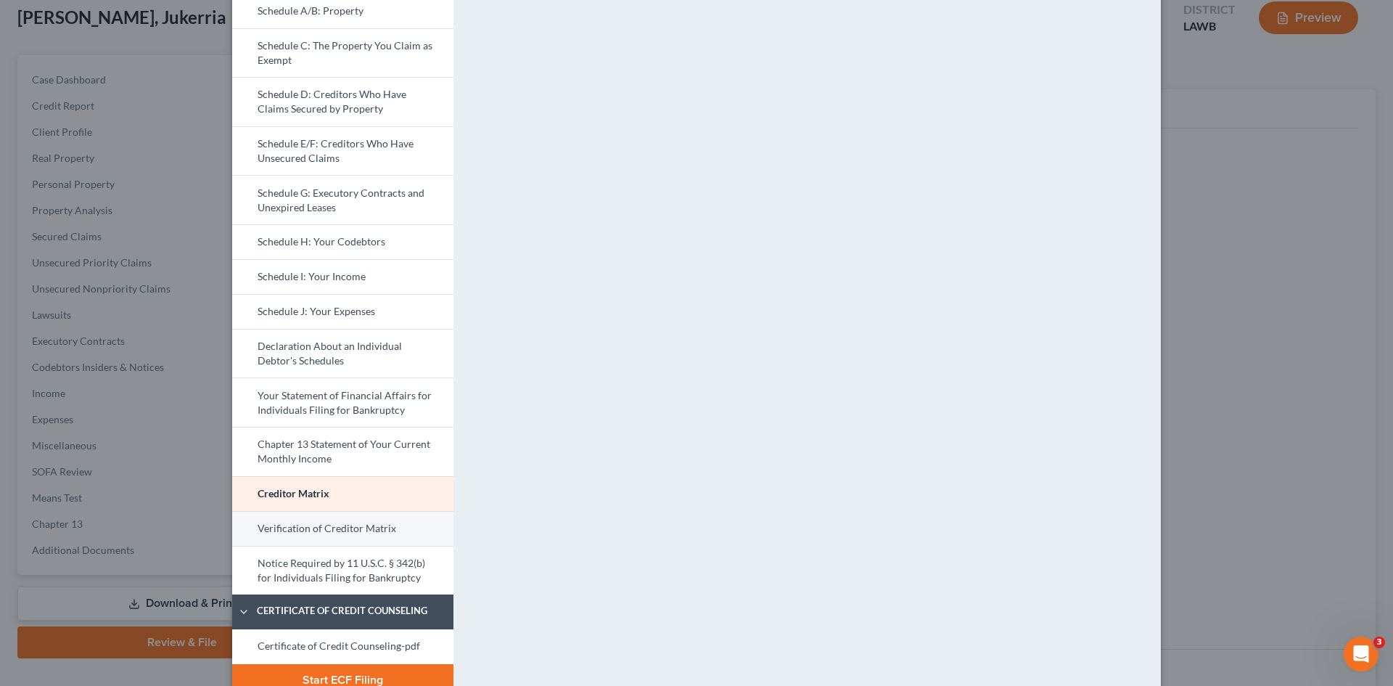
scroll to position [218, 0]
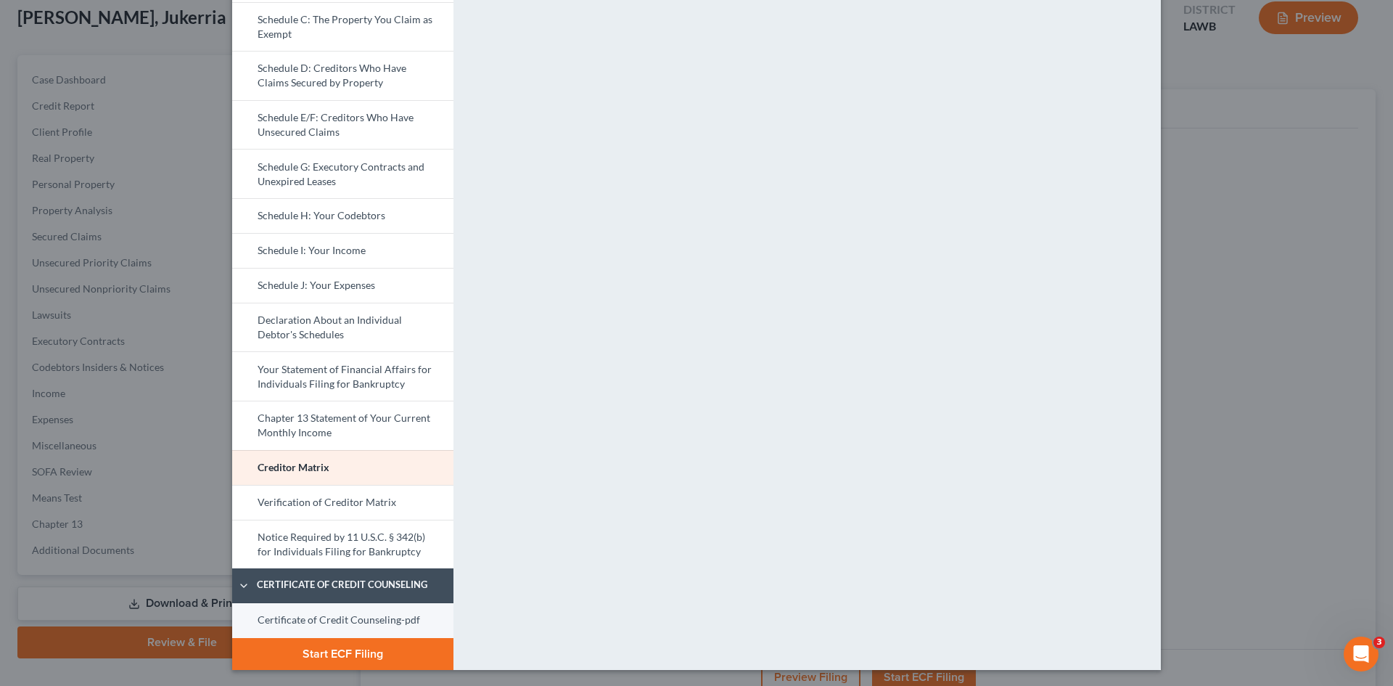
click at [359, 615] on link "Certificate of Credit Counseling-pdf" at bounding box center [342, 620] width 221 height 35
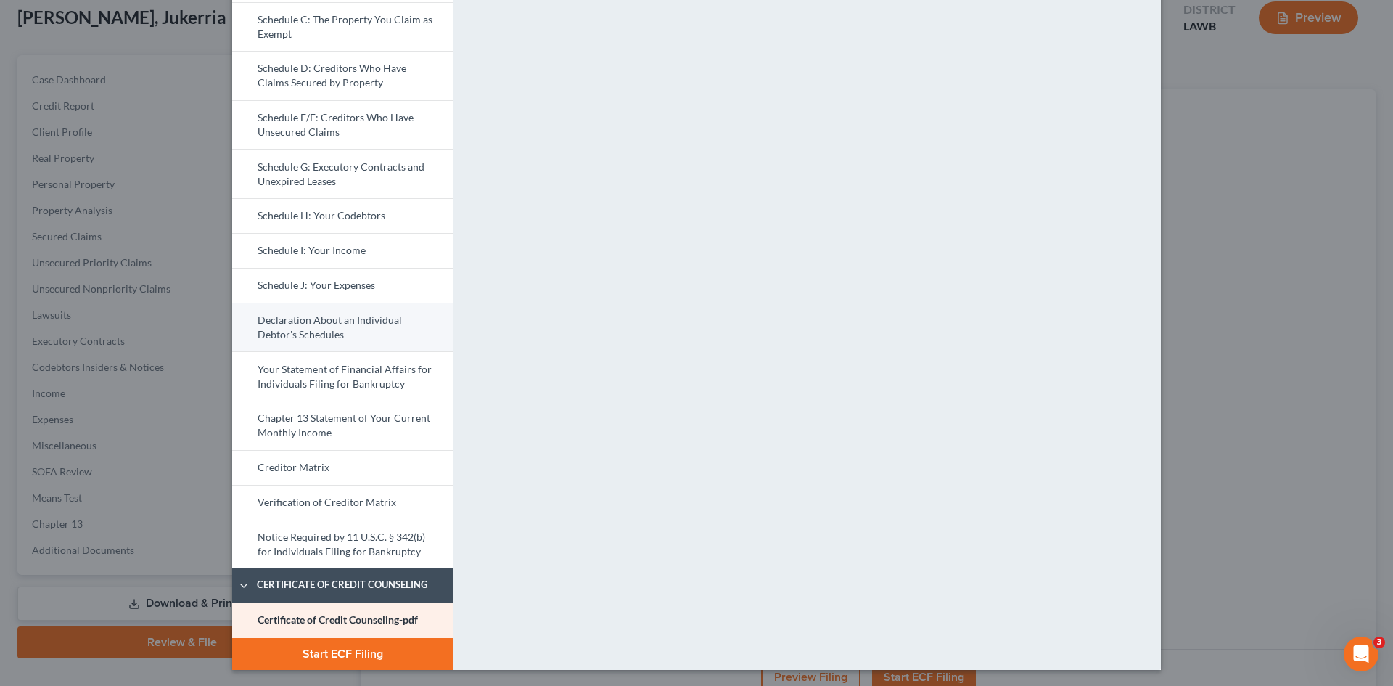
scroll to position [0, 0]
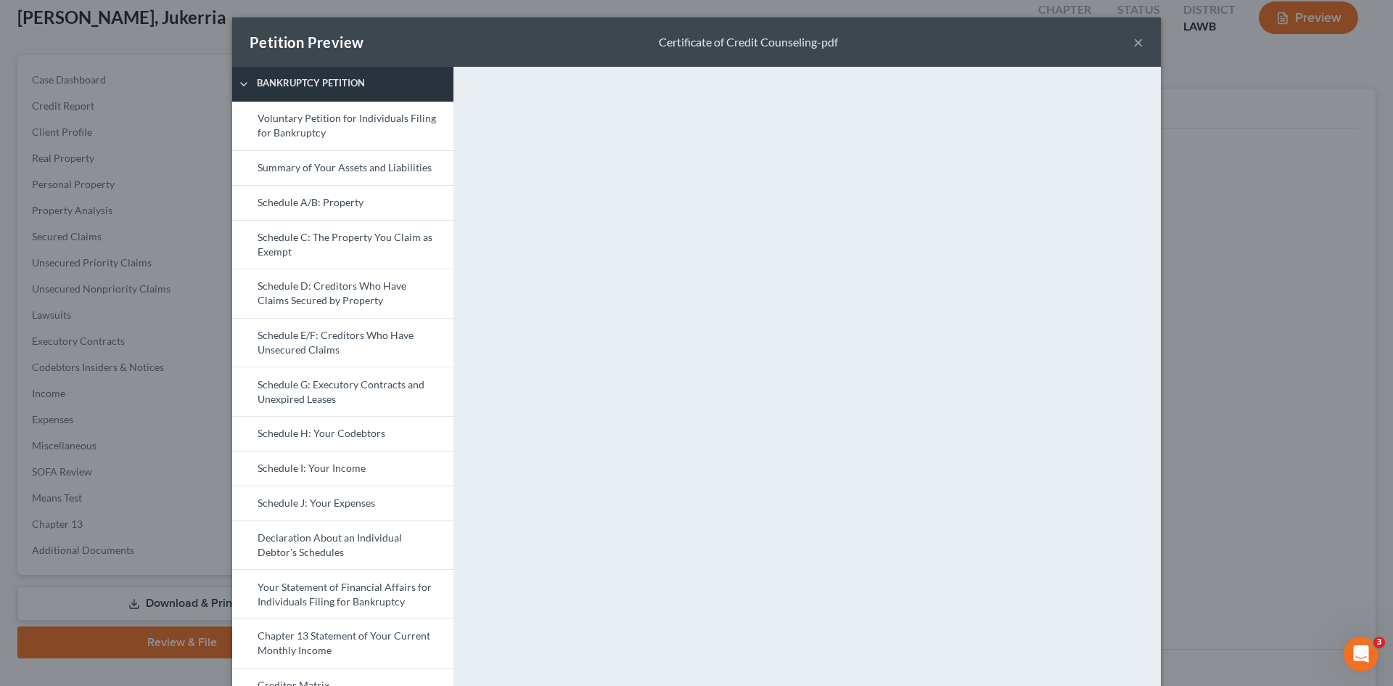
click at [370, 99] on link "Bankruptcy Petition" at bounding box center [342, 84] width 221 height 35
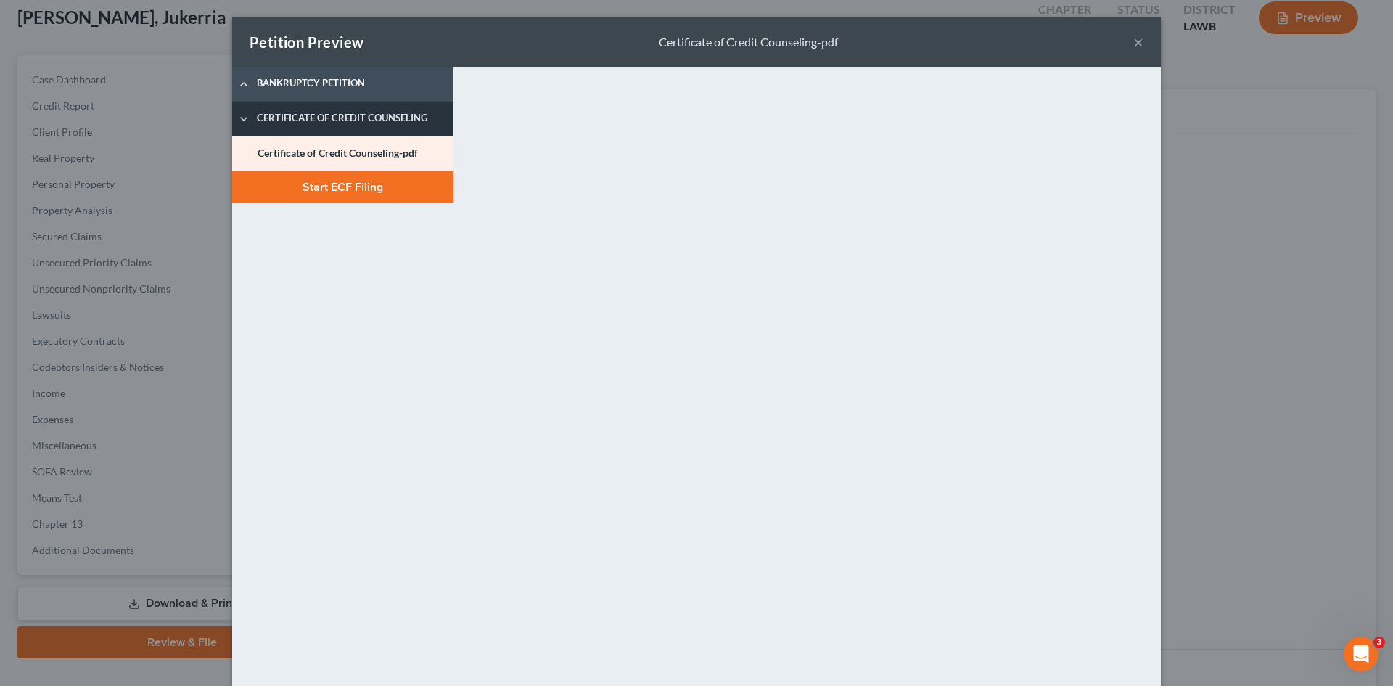
click at [389, 108] on link "Certificate of Credit Counseling" at bounding box center [342, 119] width 221 height 35
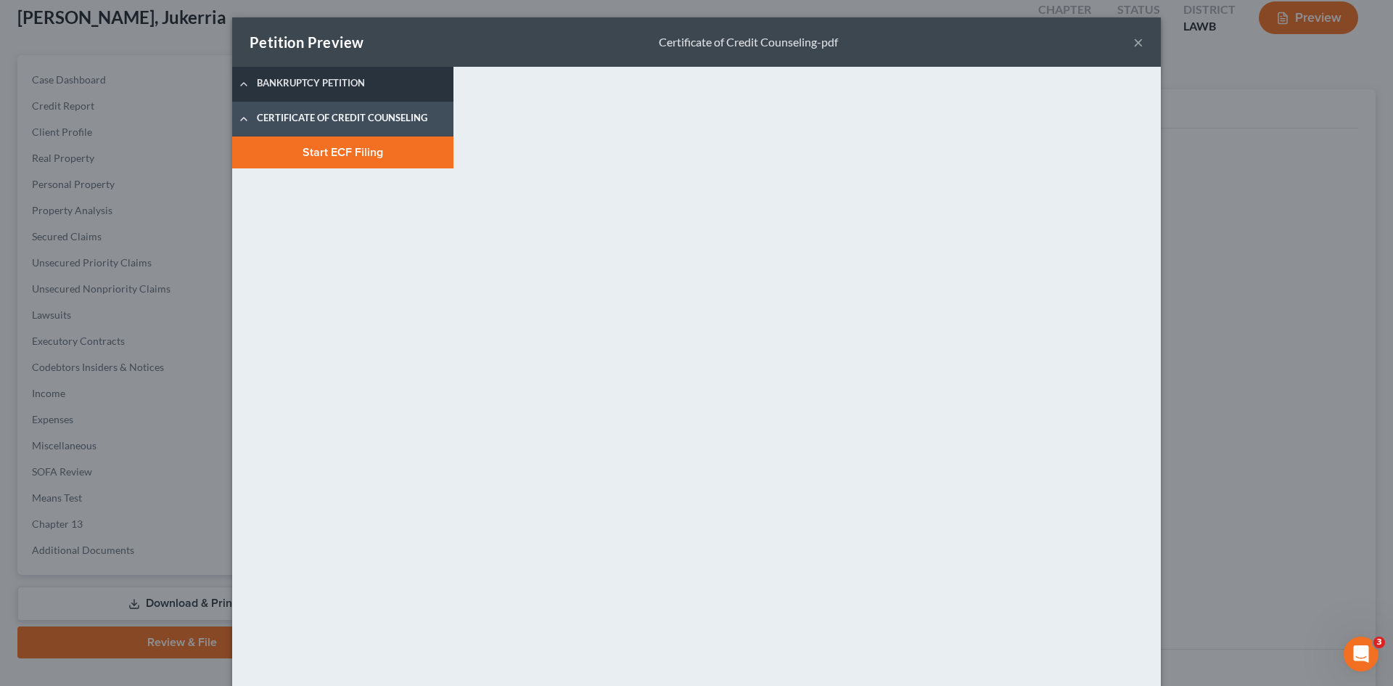
click at [393, 76] on span "Bankruptcy Petition" at bounding box center [352, 83] width 205 height 15
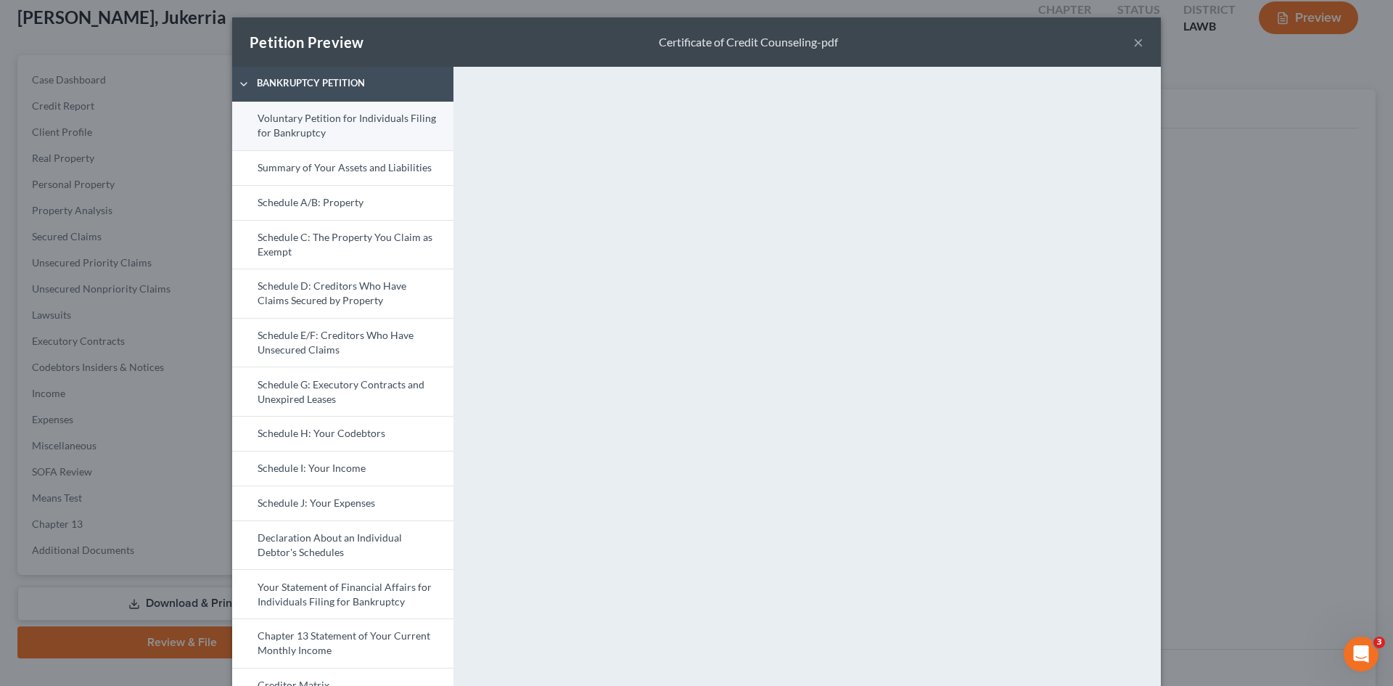
click at [363, 120] on link "Voluntary Petition for Individuals Filing for Bankruptcy" at bounding box center [342, 126] width 221 height 49
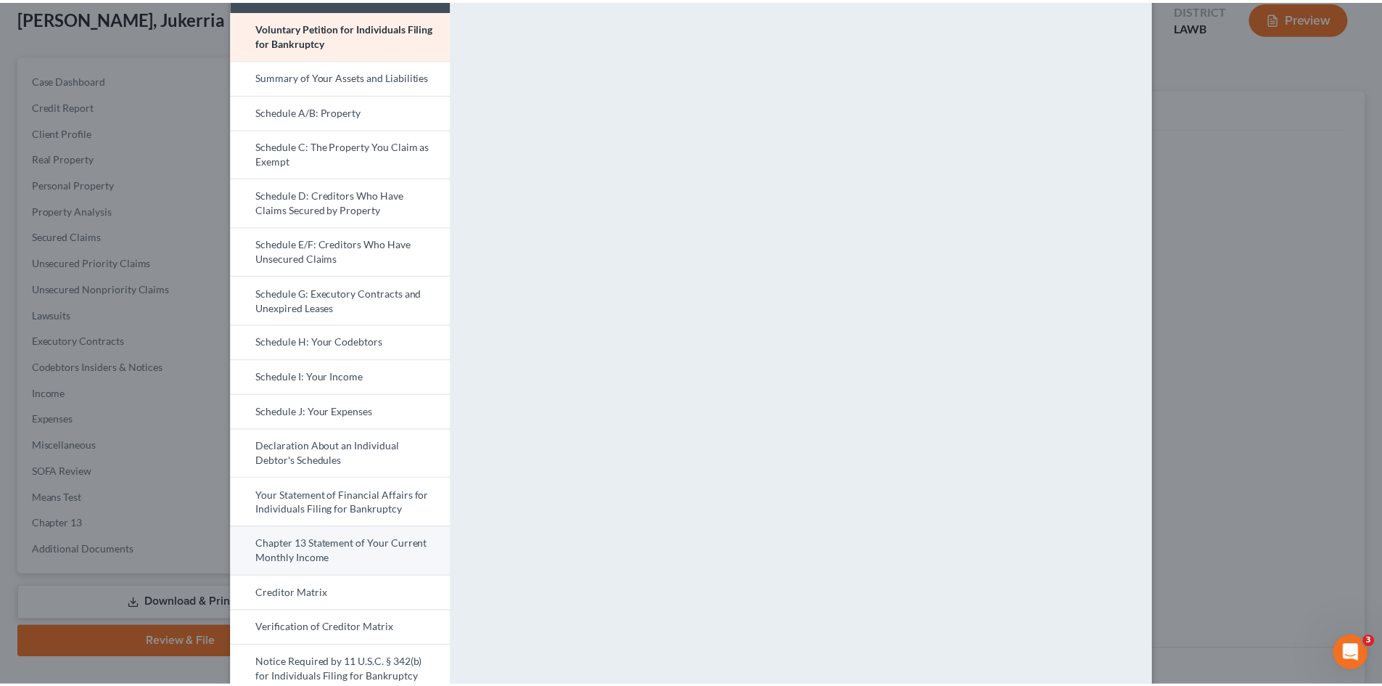
scroll to position [184, 0]
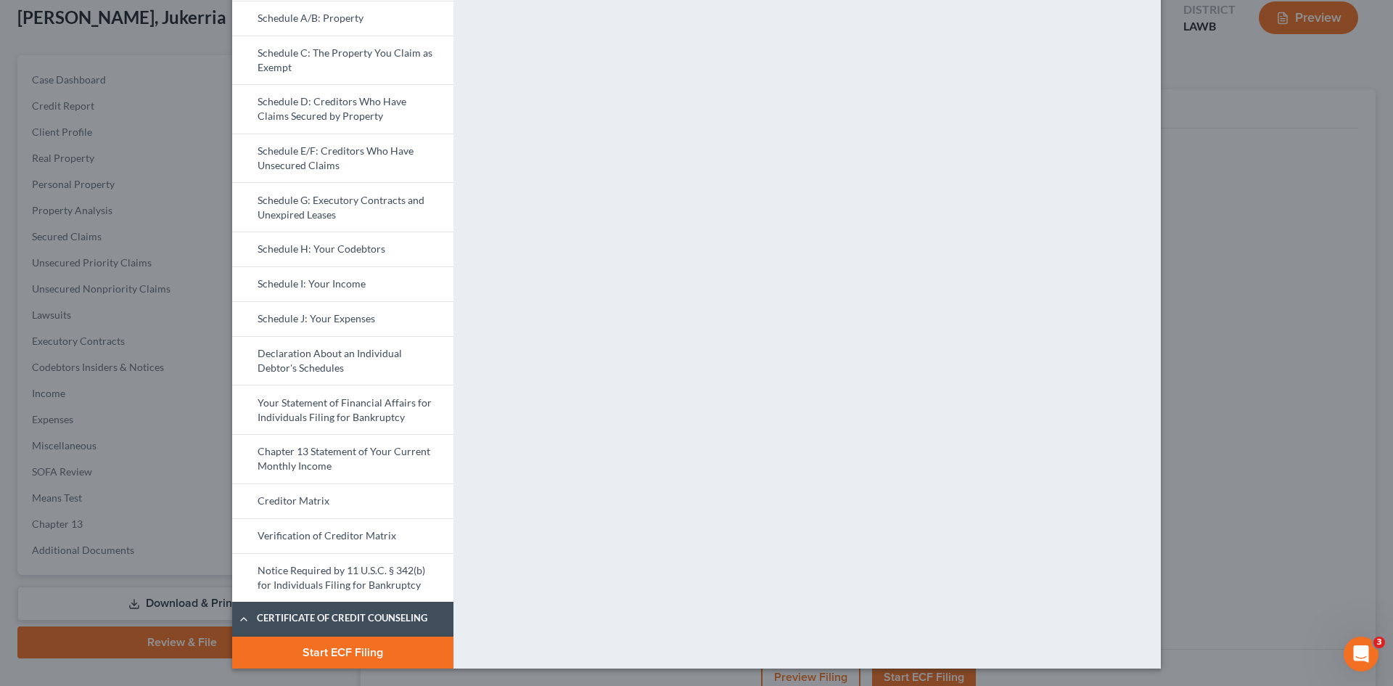
click at [367, 649] on button "Start ECF Filing" at bounding box center [342, 652] width 221 height 32
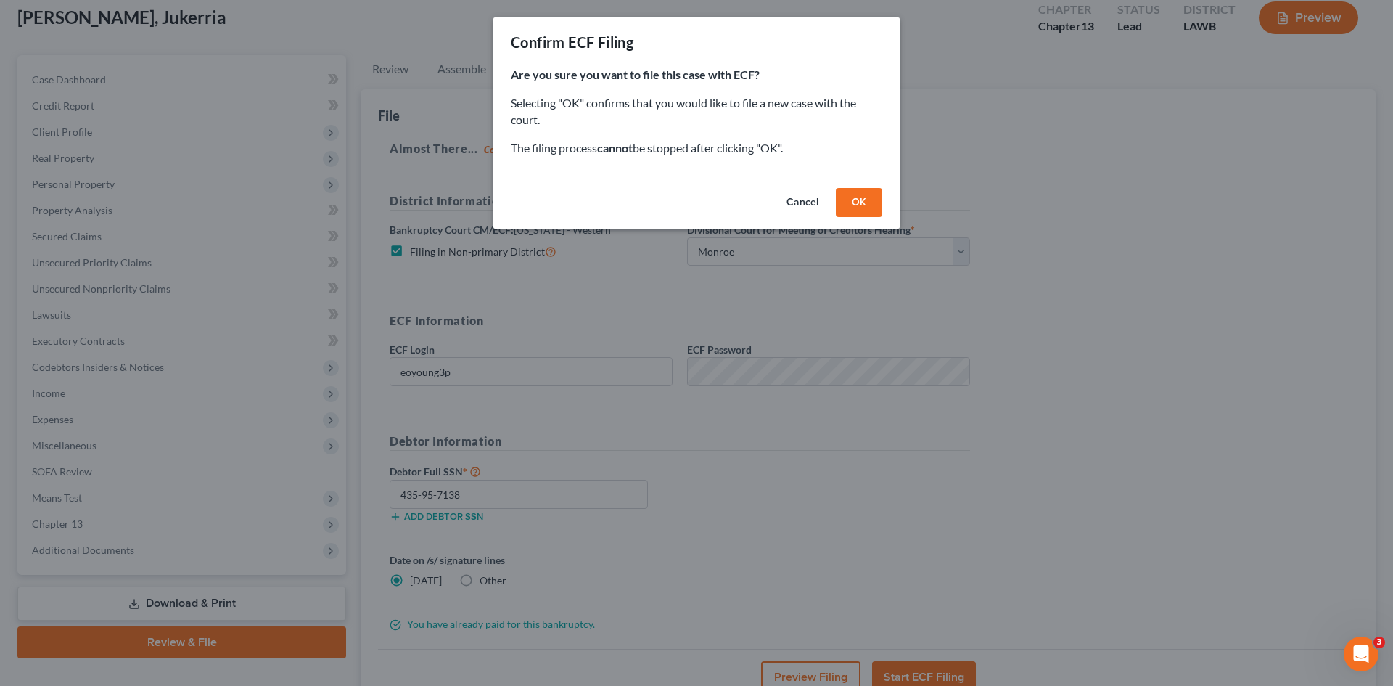
drag, startPoint x: 855, startPoint y: 201, endPoint x: 862, endPoint y: 194, distance: 9.8
click at [855, 201] on button "OK" at bounding box center [859, 202] width 46 height 29
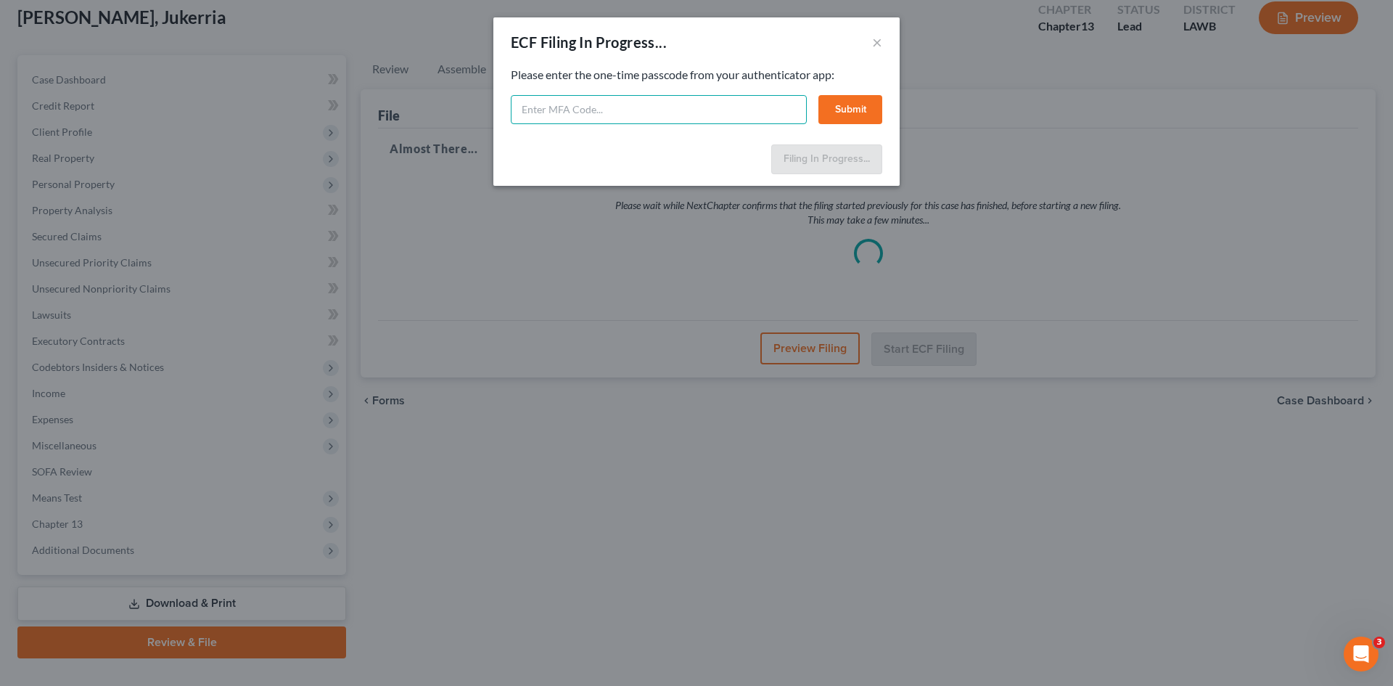
click at [775, 108] on input "text" at bounding box center [659, 109] width 296 height 29
type input "389598"
drag, startPoint x: 851, startPoint y: 114, endPoint x: 844, endPoint y: 86, distance: 28.5
click at [851, 115] on button "Submit" at bounding box center [850, 109] width 64 height 29
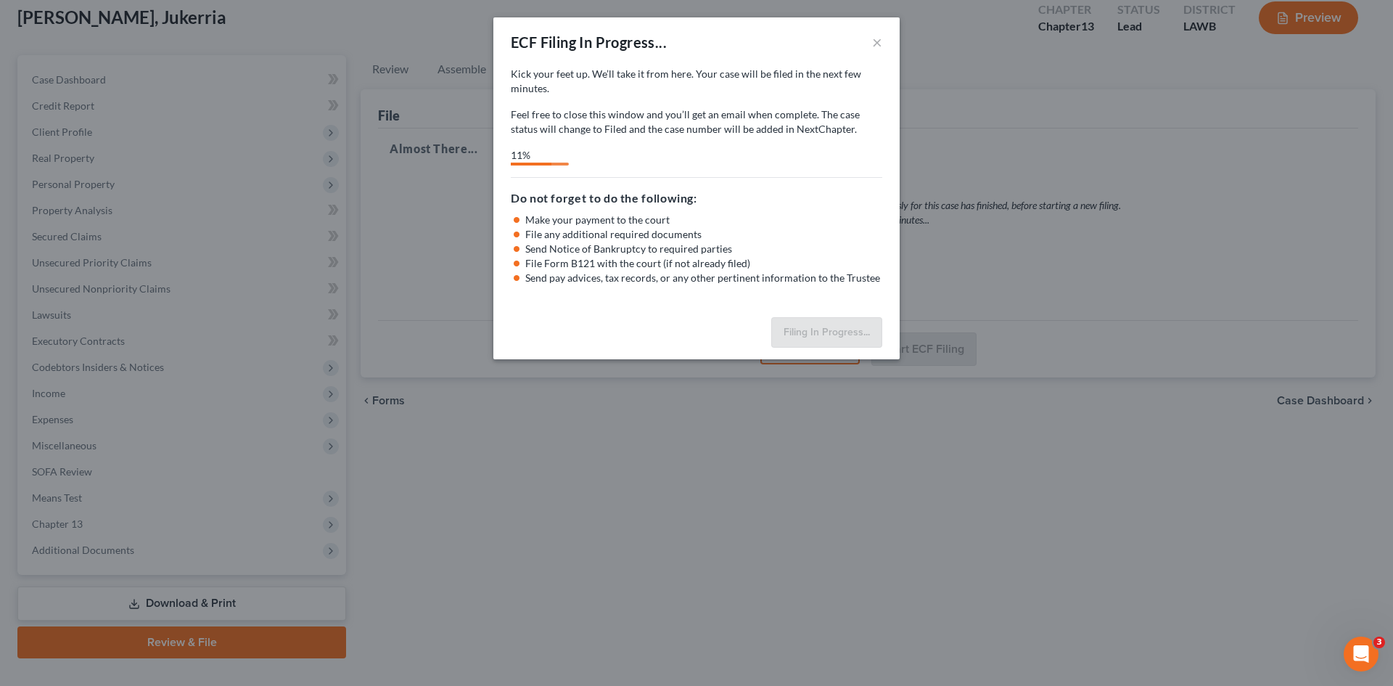
select select "3"
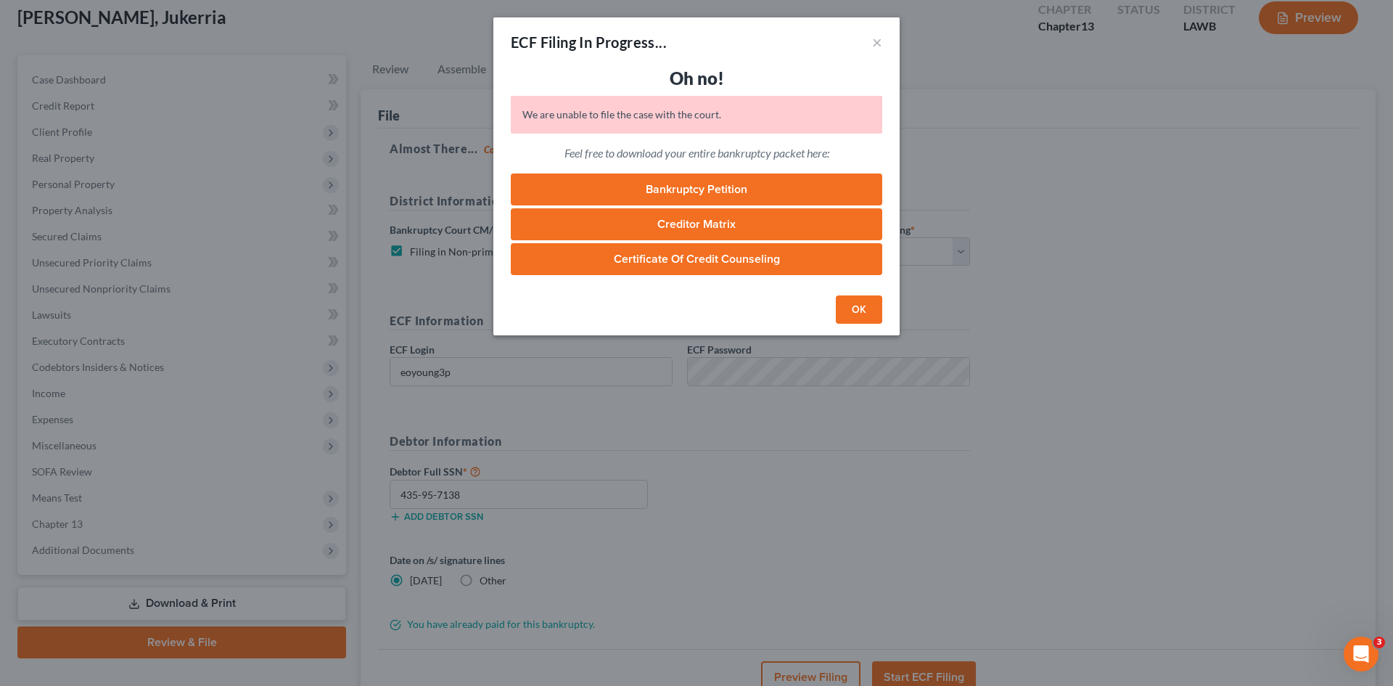
click at [854, 302] on button "OK" at bounding box center [859, 309] width 46 height 29
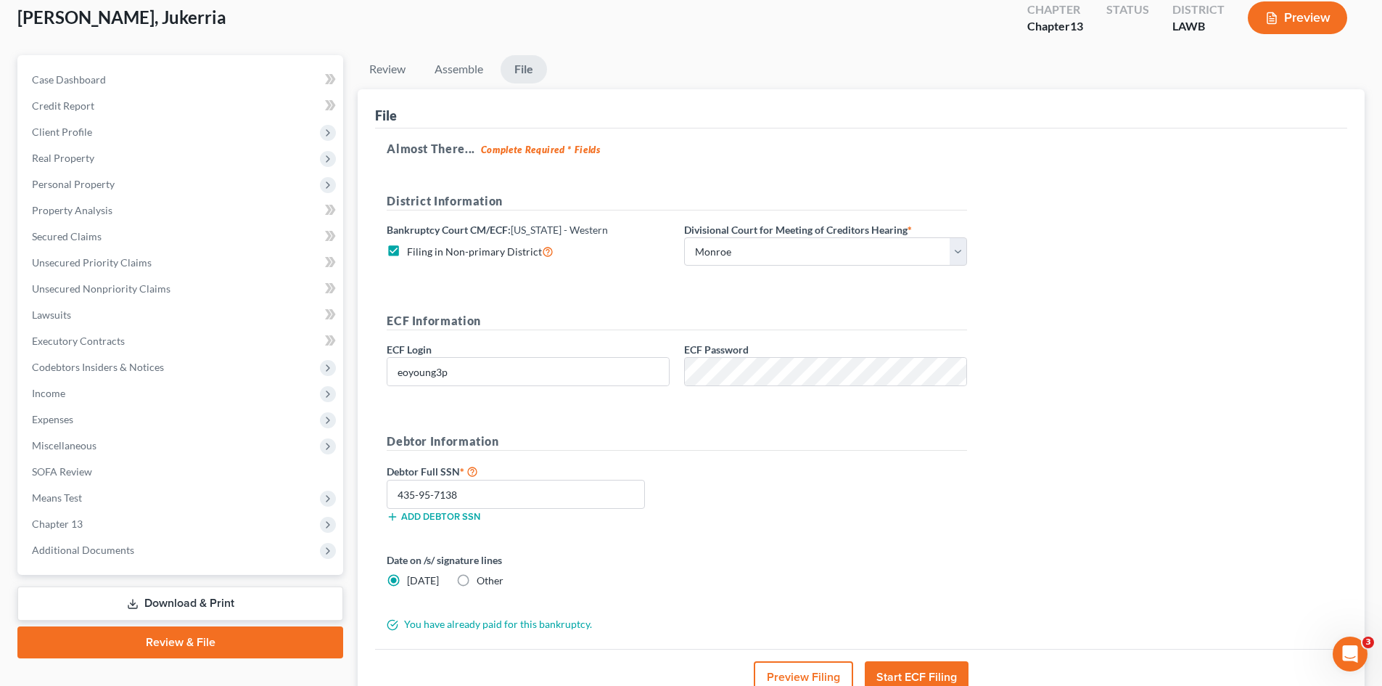
click at [1024, 480] on div "Almost There... Complete Required * Fields District Information Bankruptcy Cour…" at bounding box center [861, 388] width 972 height 520
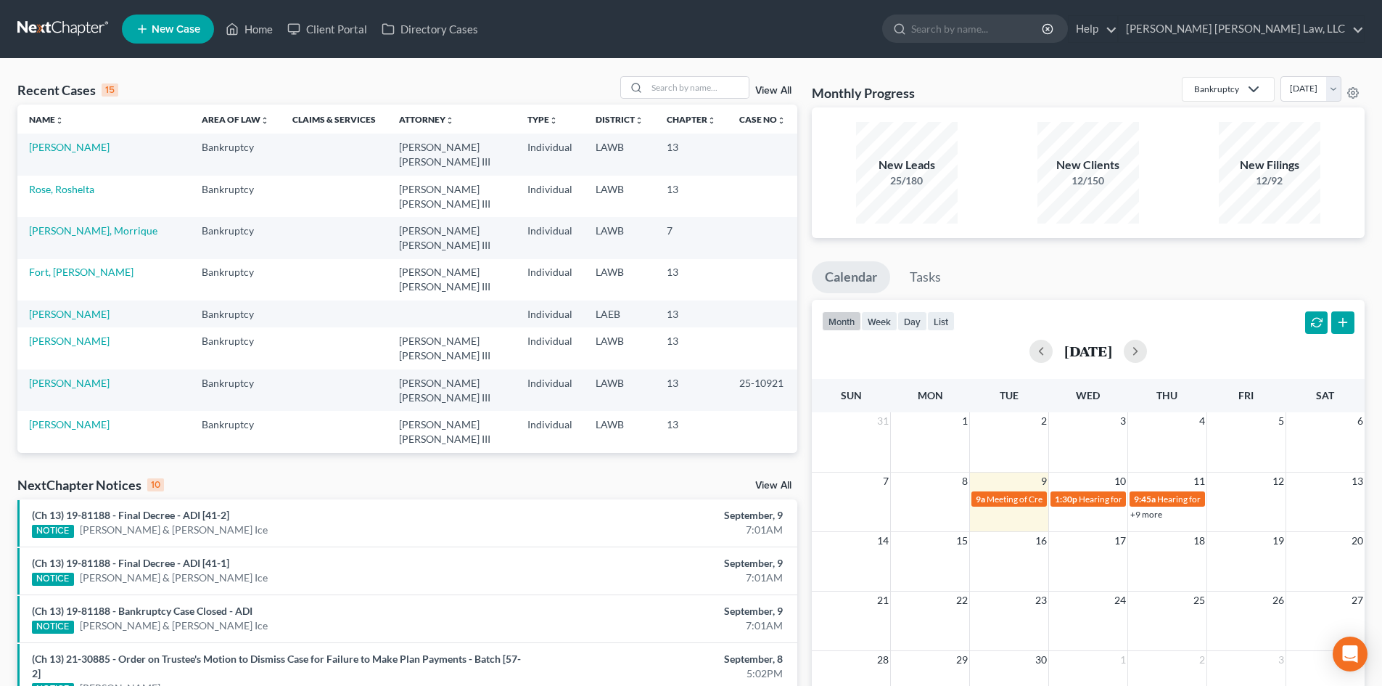
click at [99, 501] on link "[PERSON_NAME], Jukerria" at bounding box center [90, 507] width 122 height 12
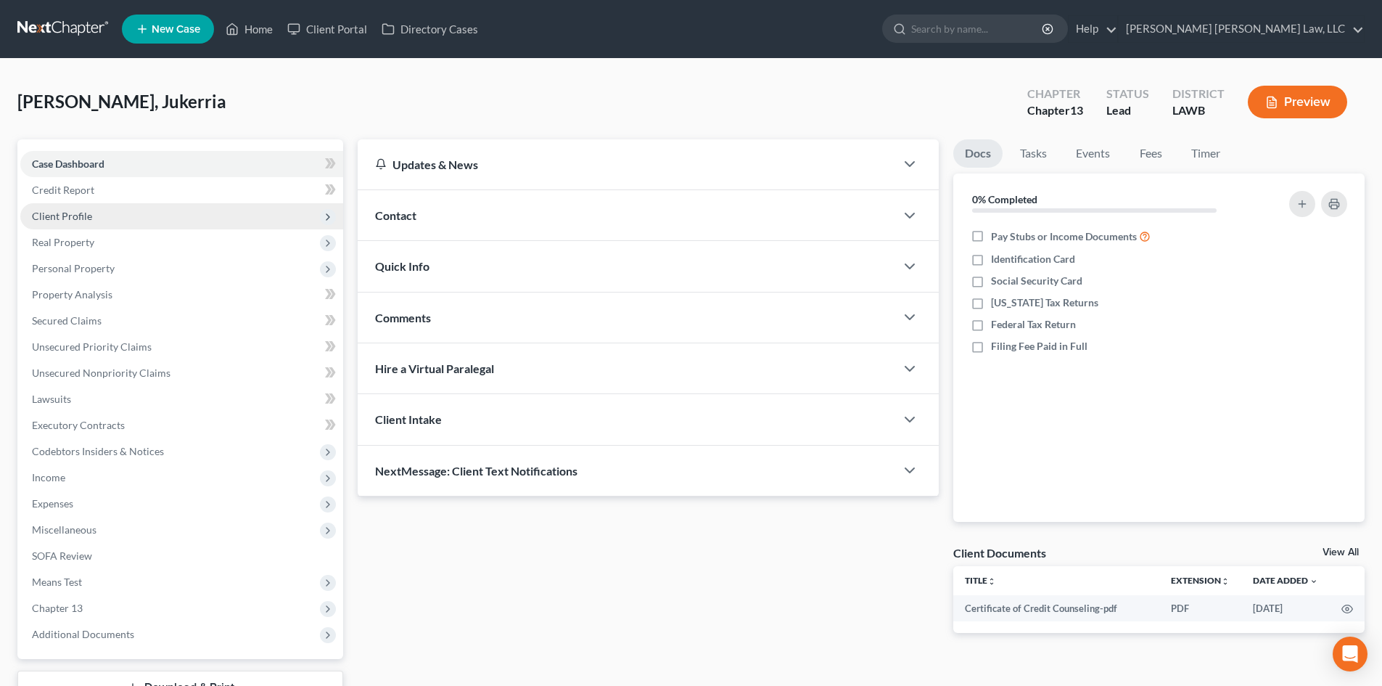
click at [152, 216] on span "Client Profile" at bounding box center [181, 216] width 323 height 26
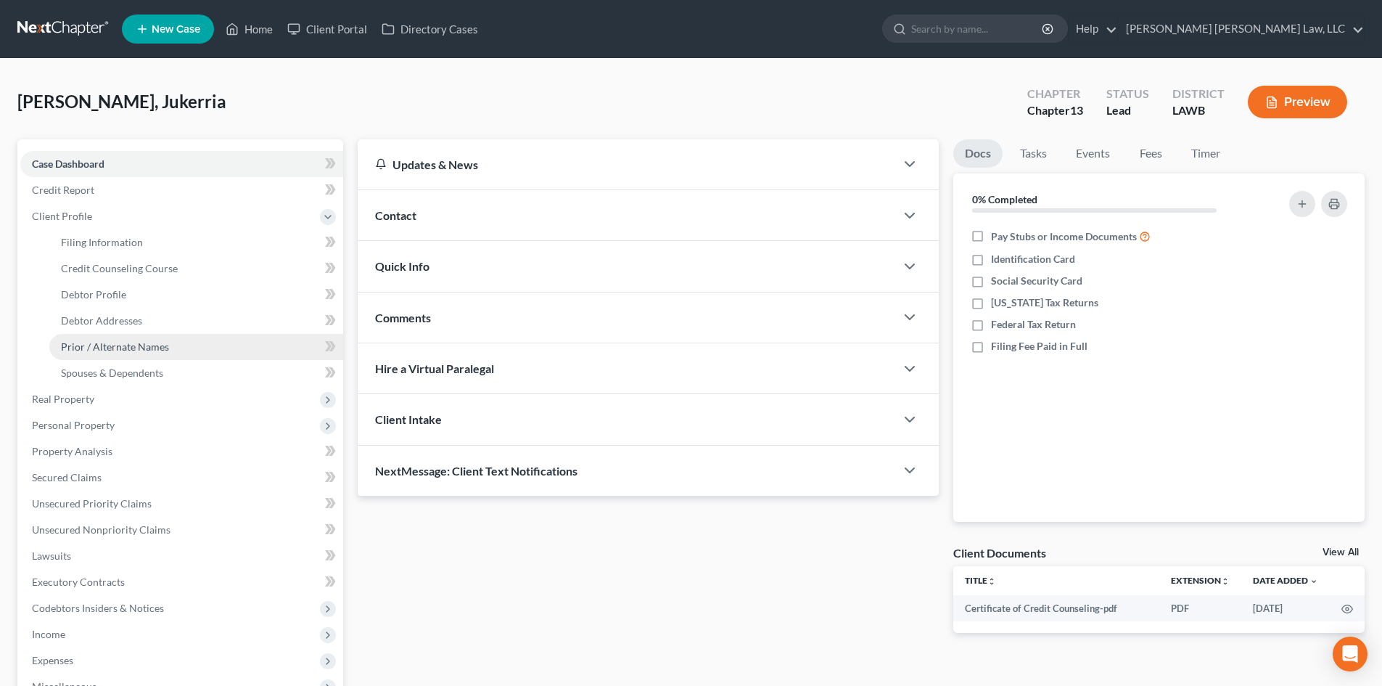
click at [150, 341] on span "Prior / Alternate Names" at bounding box center [115, 346] width 108 height 12
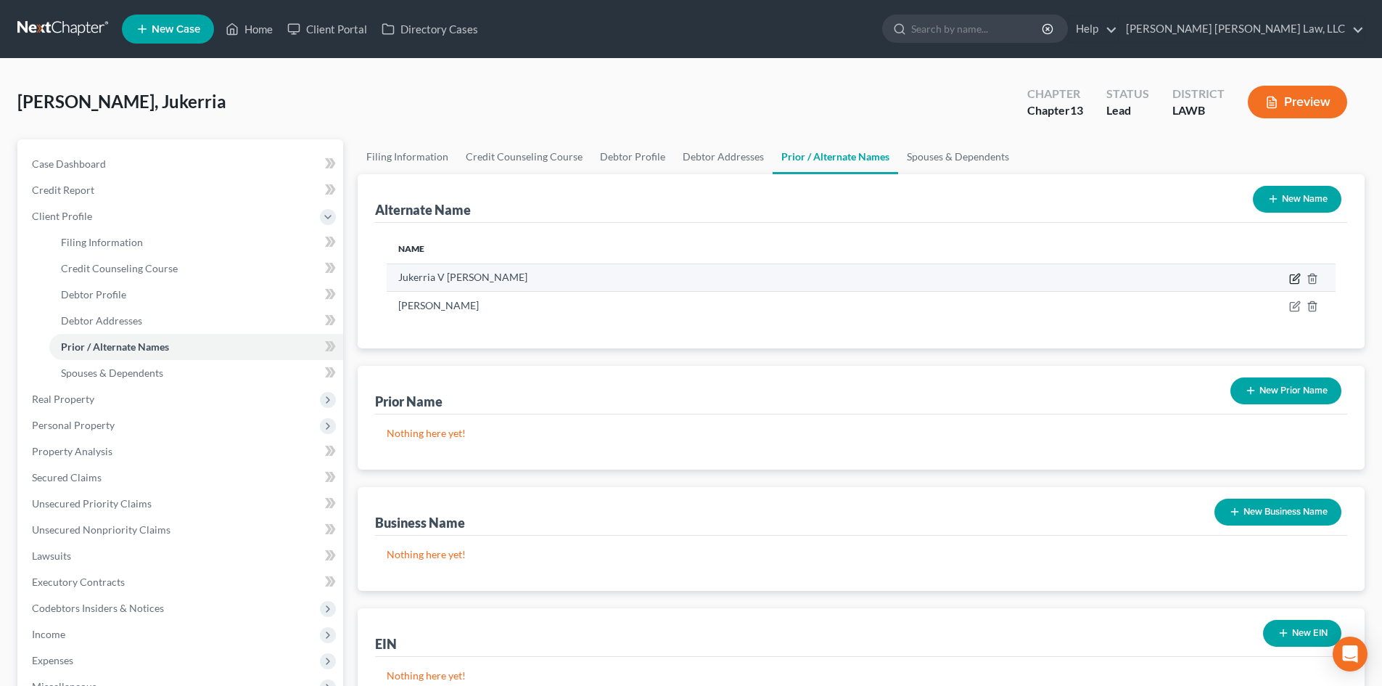
click at [1292, 275] on icon at bounding box center [1294, 279] width 9 height 9
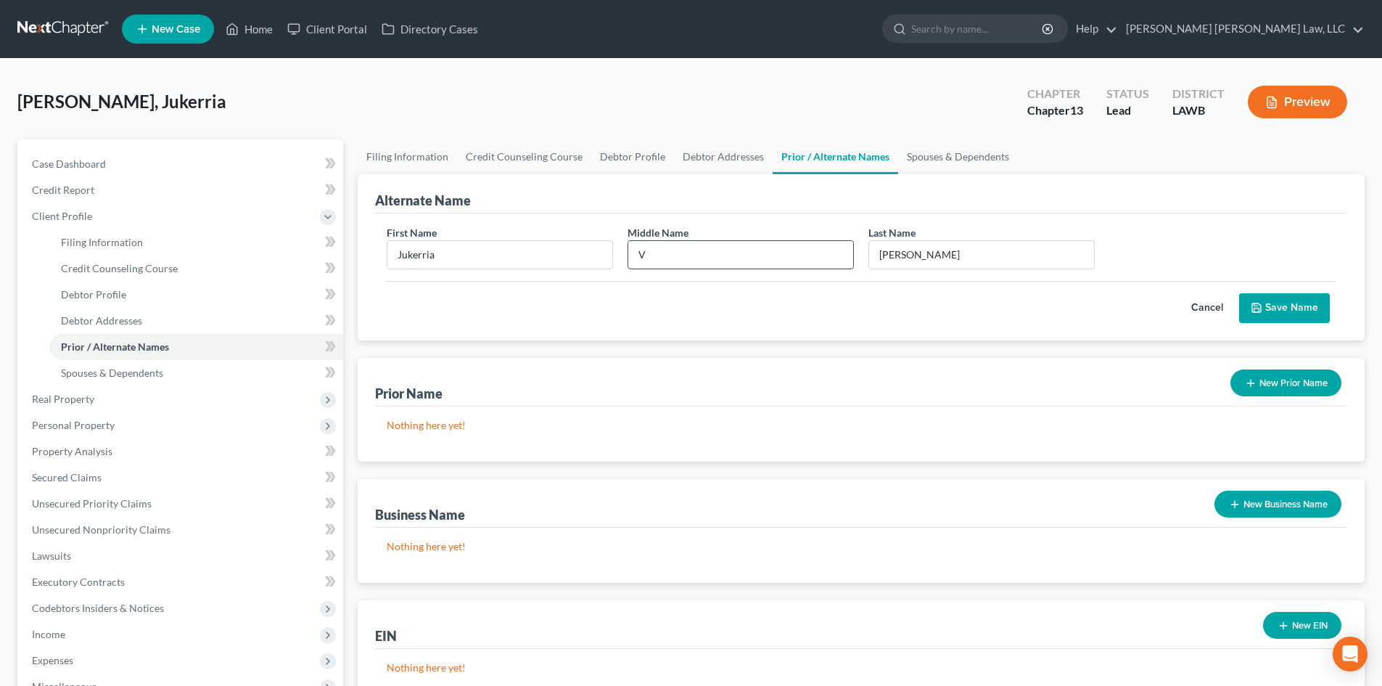
click at [763, 246] on input "V" at bounding box center [740, 255] width 225 height 28
type input "V."
click at [1294, 314] on button "Save Name" at bounding box center [1284, 308] width 91 height 30
